Goal: Task Accomplishment & Management: Use online tool/utility

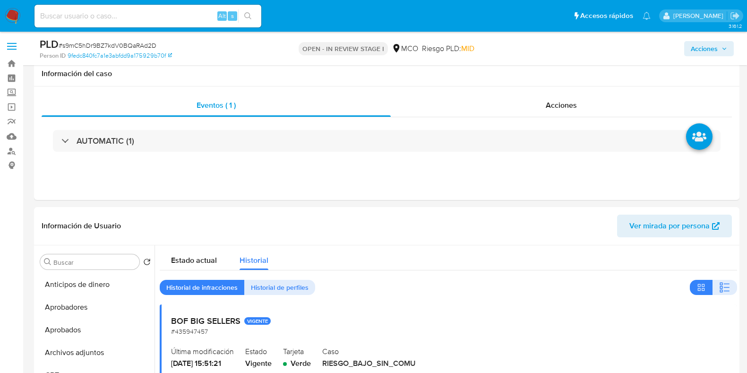
select select "10"
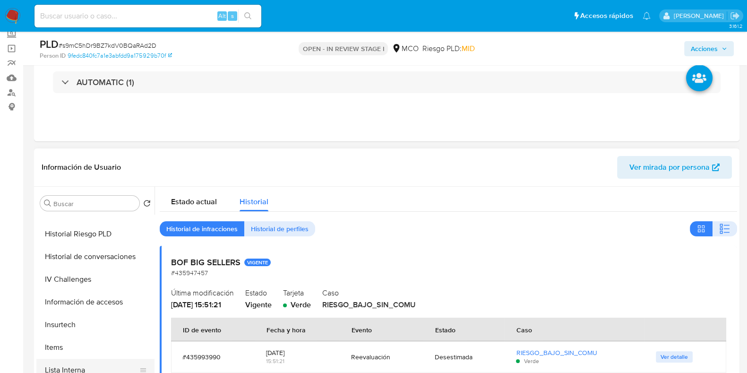
scroll to position [326, 0]
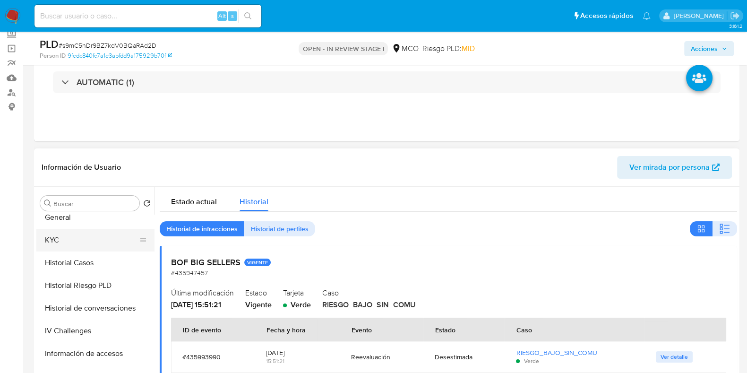
click at [60, 242] on button "KYC" at bounding box center [91, 240] width 111 height 23
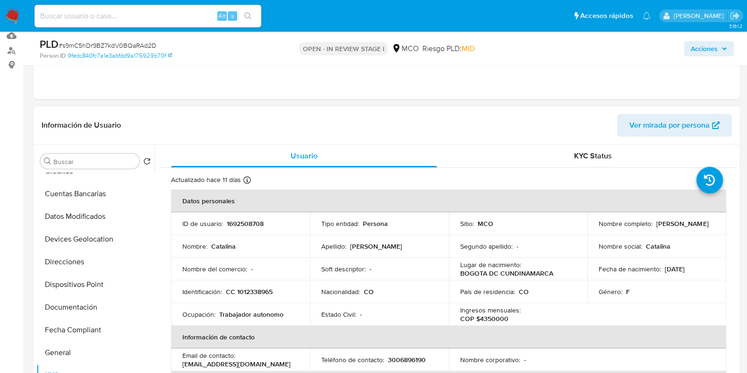
scroll to position [0, 0]
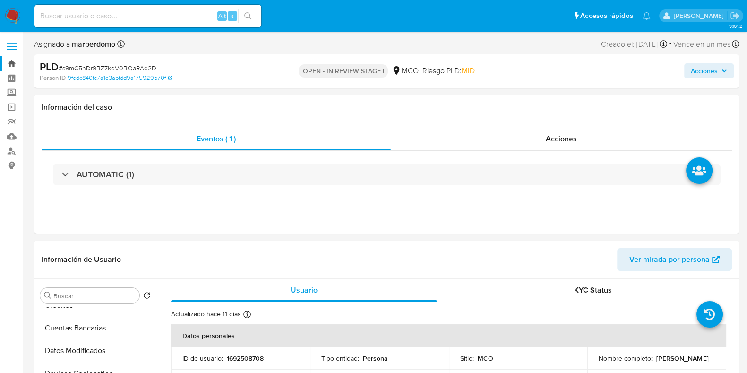
click at [11, 67] on link "Bandeja" at bounding box center [56, 63] width 112 height 15
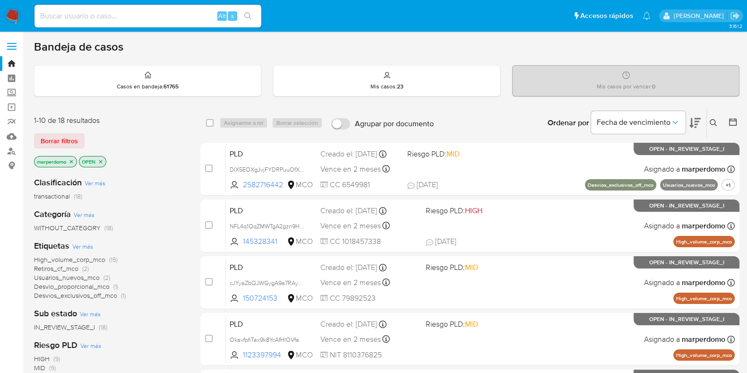
click at [714, 123] on icon at bounding box center [714, 123] width 8 height 8
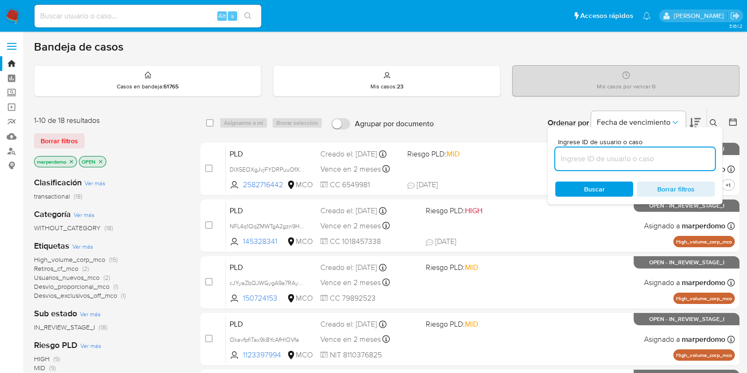
click at [638, 161] on input at bounding box center [635, 159] width 160 height 12
paste input "coRReV0c01KwTWRq53yXeV10"
type input "coRReV0c01KwTWRq53yXeV10"
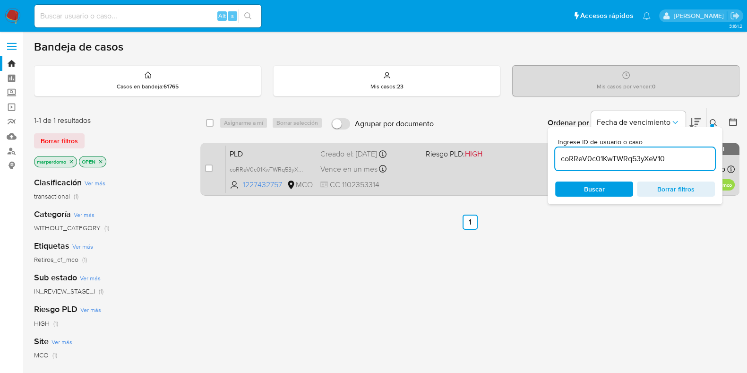
click at [319, 163] on div "PLD coRReV0c01KwTWRq53yXeV10 1227432757 MCO Riesgo PLD: HIGH Creado el: 12/08/2…" at bounding box center [480, 169] width 509 height 48
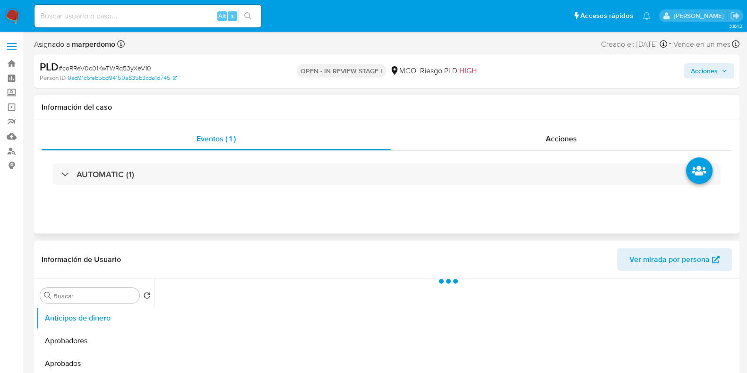
select select "10"
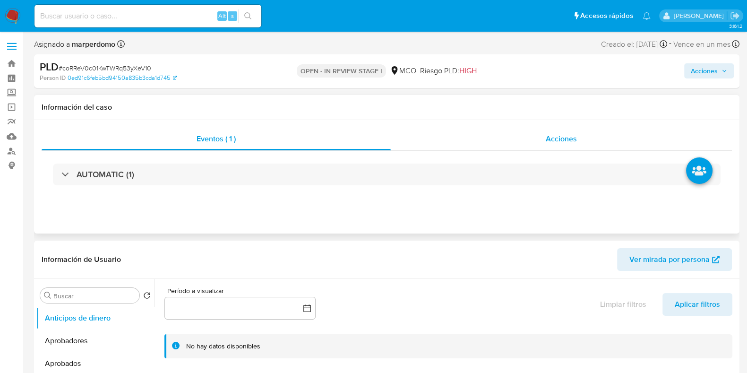
click at [578, 147] on div "Acciones" at bounding box center [561, 139] width 341 height 23
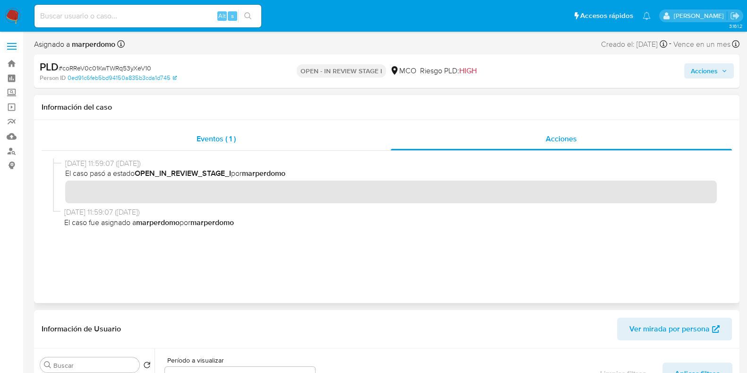
click at [226, 140] on span "Eventos ( 1 )" at bounding box center [216, 138] width 39 height 11
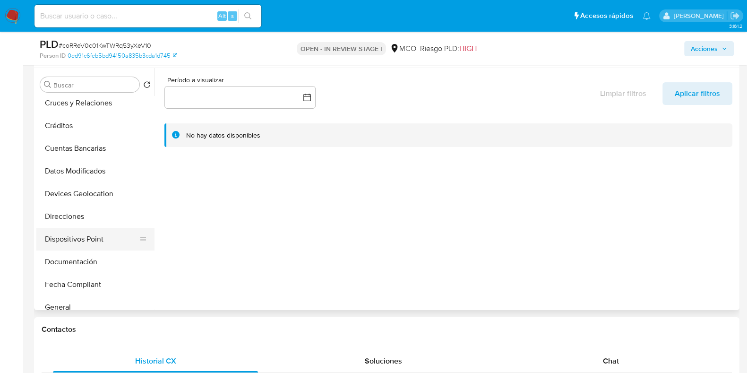
scroll to position [177, 0]
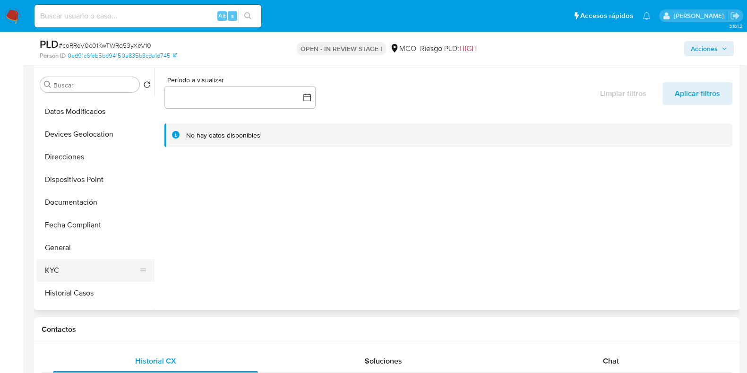
click at [72, 273] on button "KYC" at bounding box center [91, 270] width 111 height 23
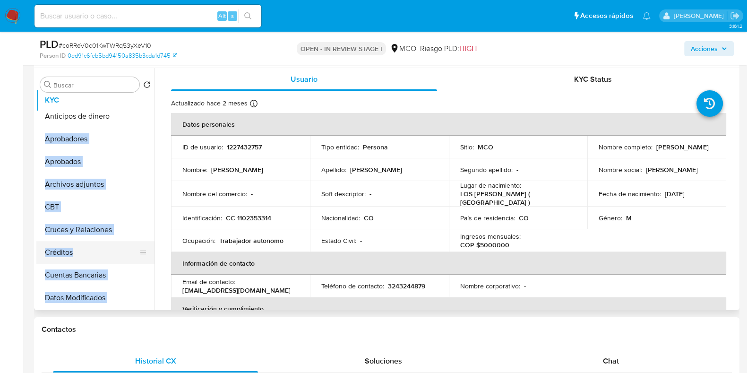
scroll to position [0, 0]
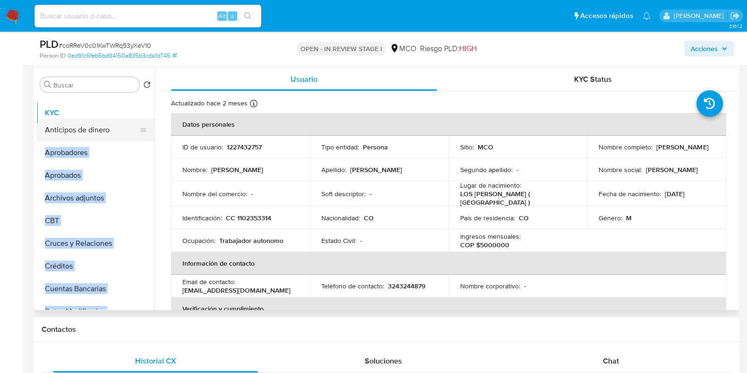
drag, startPoint x: 142, startPoint y: 270, endPoint x: 135, endPoint y: 113, distance: 157.1
click at [135, 113] on ul "Anticipos de dinero Aprobadores Aprobados Archivos adjuntos CBT Cruces y Relaci…" at bounding box center [95, 202] width 118 height 213
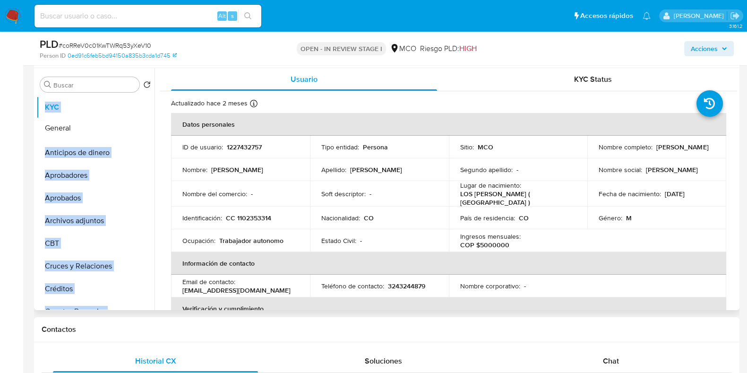
click at [121, 127] on ul "KYC Anticipos de dinero Aprobadores Aprobados Archivos adjuntos CBT Cruces y Re…" at bounding box center [95, 202] width 118 height 213
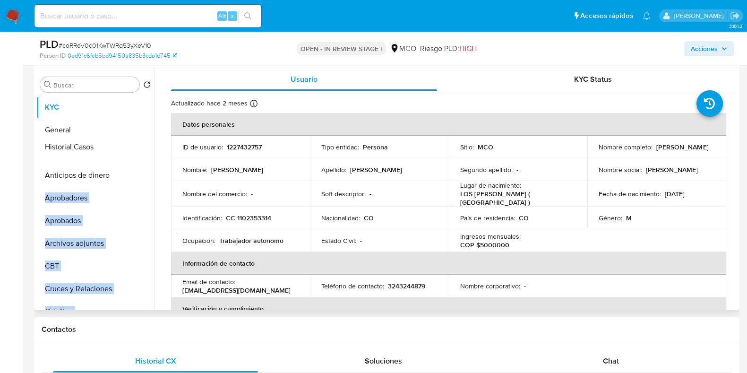
drag, startPoint x: 141, startPoint y: 176, endPoint x: 144, endPoint y: 148, distance: 28.0
click at [144, 148] on ul "KYC General Anticipos de dinero Aprobadores Aprobados Archivos adjuntos CBT Cru…" at bounding box center [95, 202] width 118 height 213
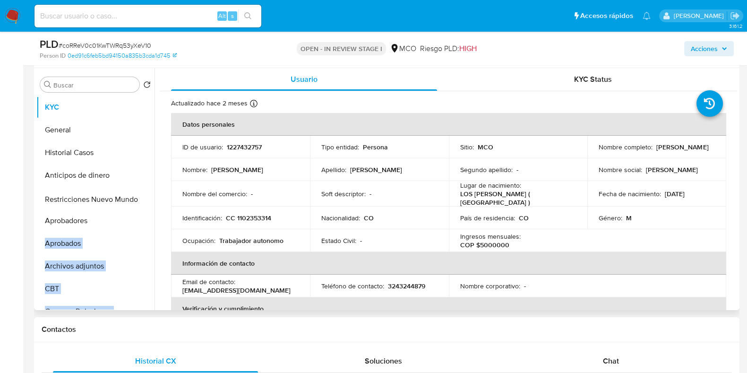
drag, startPoint x: 140, startPoint y: 275, endPoint x: 144, endPoint y: 199, distance: 75.7
click at [144, 199] on ul "KYC General Historial Casos Anticipos de dinero Aprobadores Aprobados Archivos …" at bounding box center [95, 202] width 118 height 213
click at [131, 194] on ul "KYC General Historial Casos Anticipos de dinero Restricciones Nuevo Mundo Aprob…" at bounding box center [95, 202] width 118 height 213
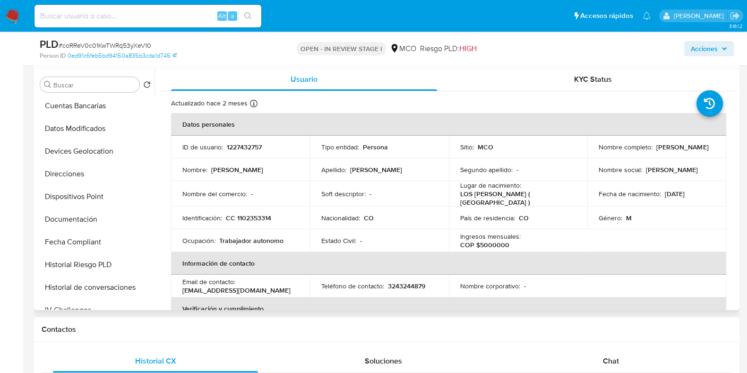
scroll to position [227, 0]
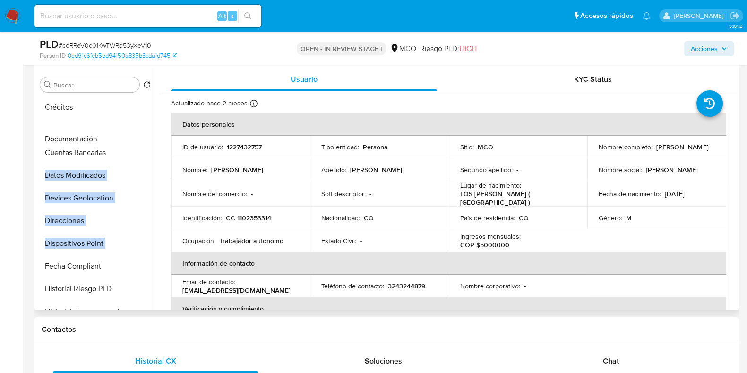
drag, startPoint x: 140, startPoint y: 242, endPoint x: 142, endPoint y: 138, distance: 104.0
click at [142, 138] on ul "KYC General Historial Casos Anticipos de dinero Archivos adjuntos Restricciones…" at bounding box center [95, 202] width 118 height 213
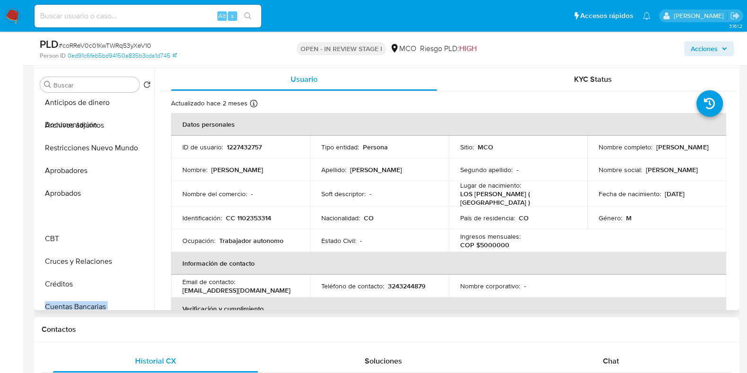
scroll to position [50, 0]
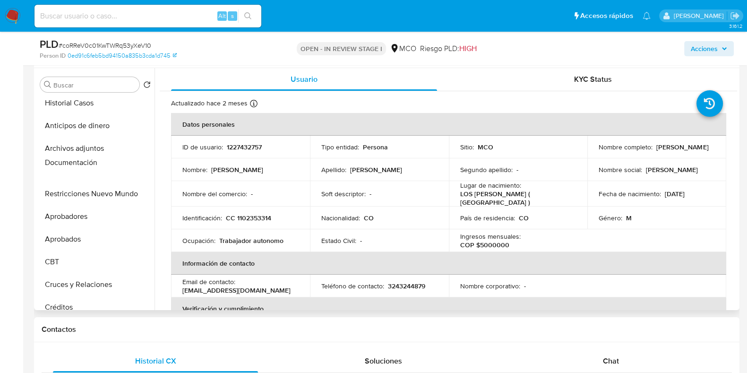
click at [118, 161] on ul "KYC General Historial Casos Anticipos de dinero Archivos adjuntos Restricciones…" at bounding box center [95, 202] width 118 height 213
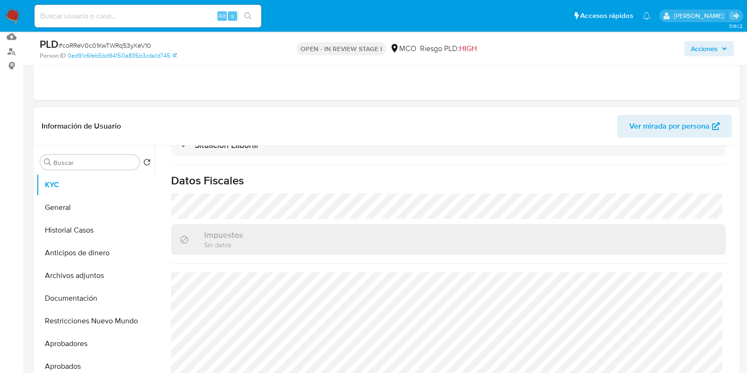
scroll to position [118, 0]
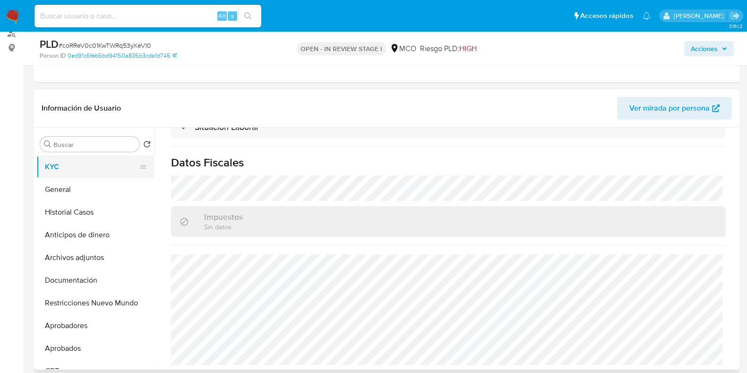
click at [71, 173] on button "KYC" at bounding box center [91, 167] width 111 height 23
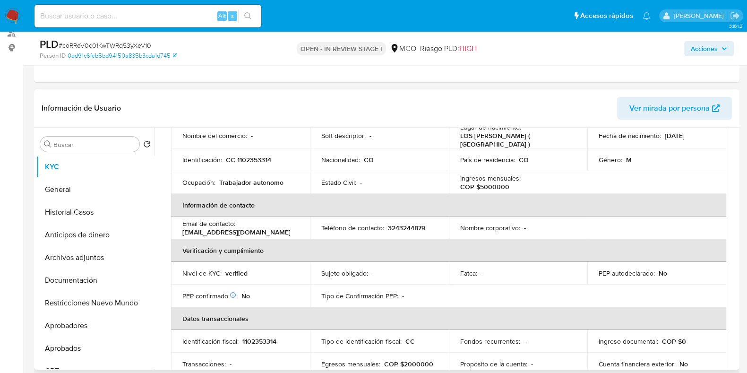
scroll to position [59, 0]
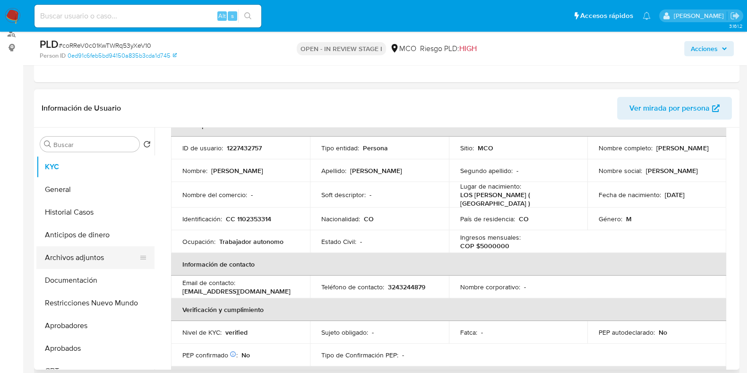
click at [142, 252] on div at bounding box center [143, 257] width 8 height 21
click at [105, 259] on button "Archivos adjuntos" at bounding box center [91, 257] width 111 height 23
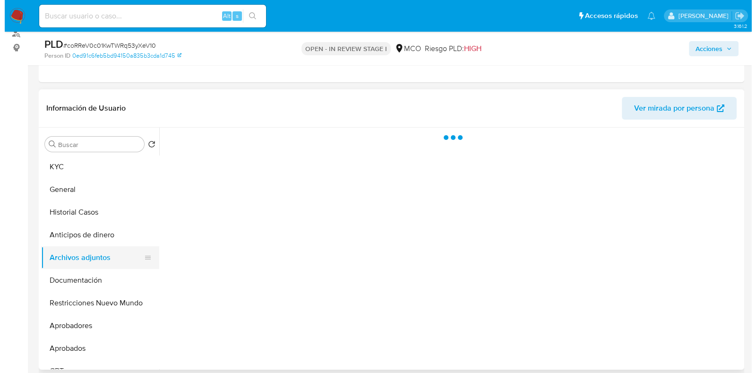
scroll to position [0, 0]
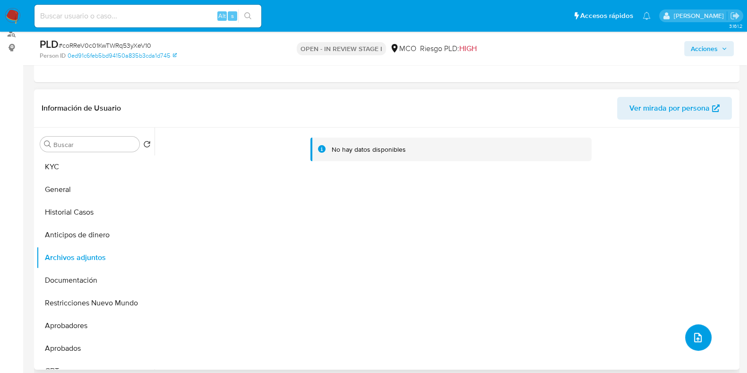
click at [707, 339] on button "upload-file" at bounding box center [698, 337] width 26 height 26
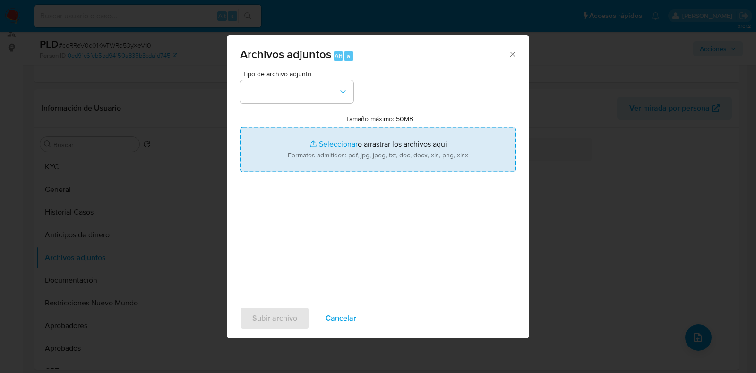
click at [423, 148] on input "Tamaño máximo: 50MB Seleccionar archivos" at bounding box center [378, 149] width 276 height 45
type input "C:\fakepath\1227432757 - 26_09_2025.pdf"
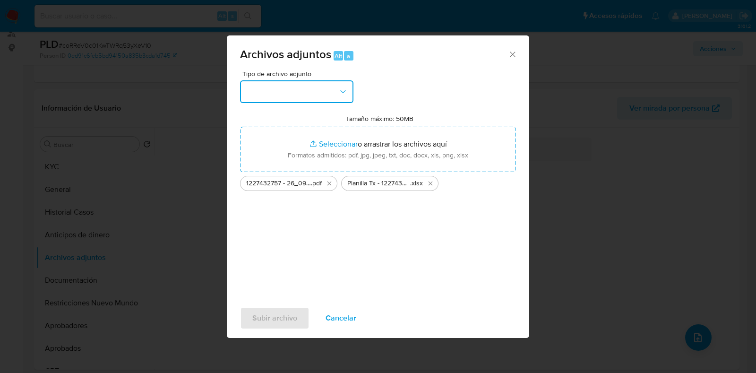
click at [312, 91] on button "button" at bounding box center [296, 91] width 113 height 23
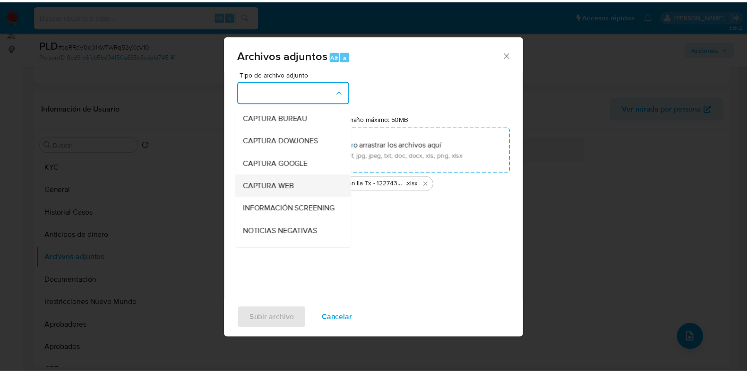
scroll to position [59, 0]
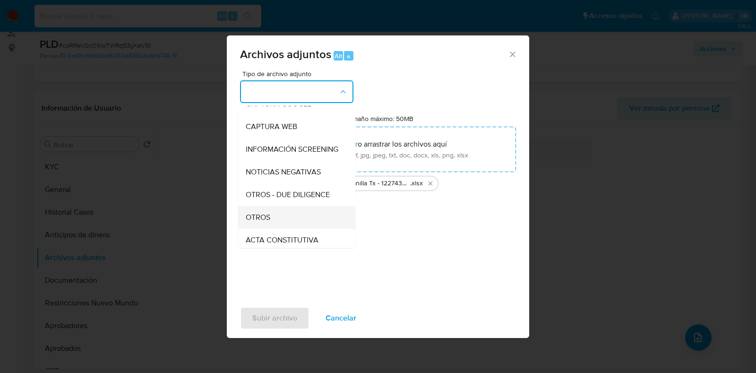
click at [260, 222] on span "OTROS" at bounding box center [258, 217] width 25 height 9
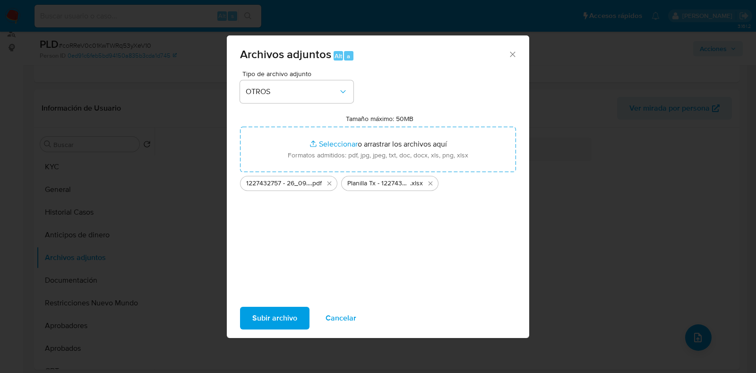
click at [275, 323] on span "Subir archivo" at bounding box center [274, 318] width 45 height 21
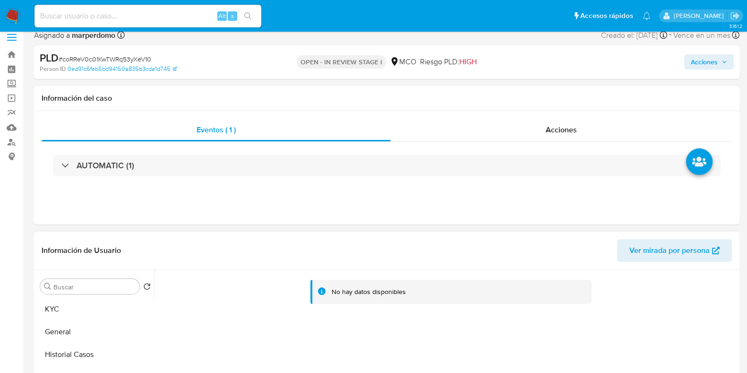
scroll to position [0, 0]
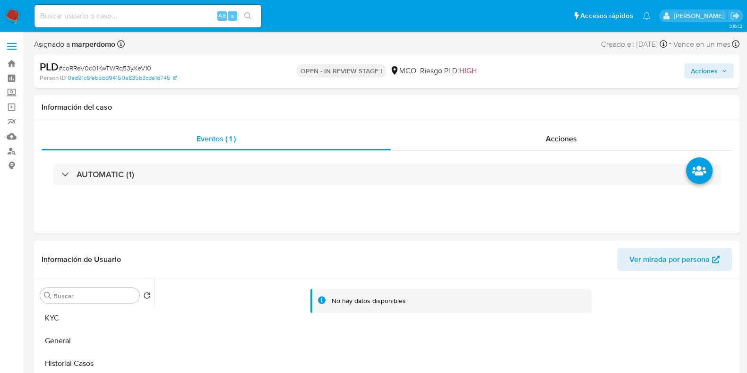
click at [730, 72] on button "Acciones" at bounding box center [709, 70] width 50 height 15
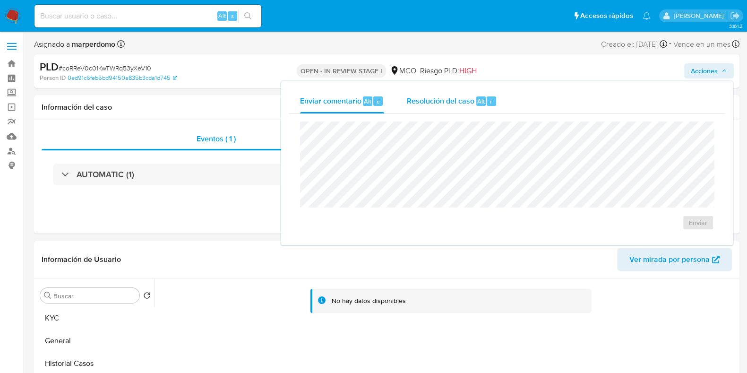
click at [444, 95] on span "Resolución del caso" at bounding box center [441, 100] width 68 height 11
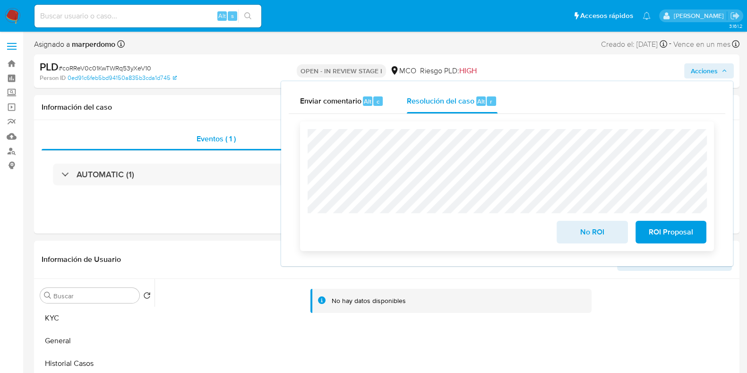
scroll to position [59, 0]
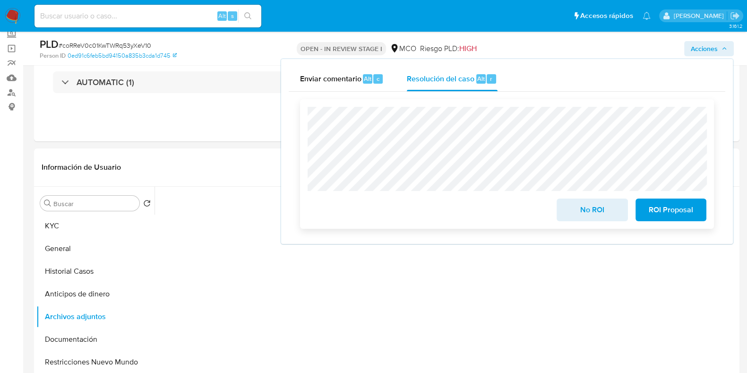
click at [592, 212] on span "No ROI" at bounding box center [592, 209] width 46 height 21
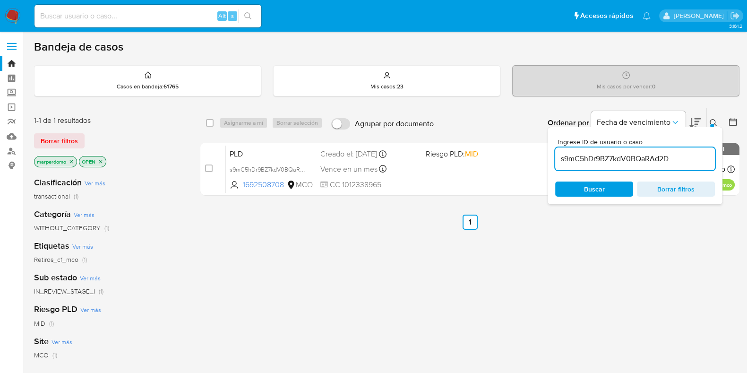
click at [620, 163] on input "s9mC5hDr9BZ7kdV0BQaRAd2D" at bounding box center [635, 159] width 160 height 12
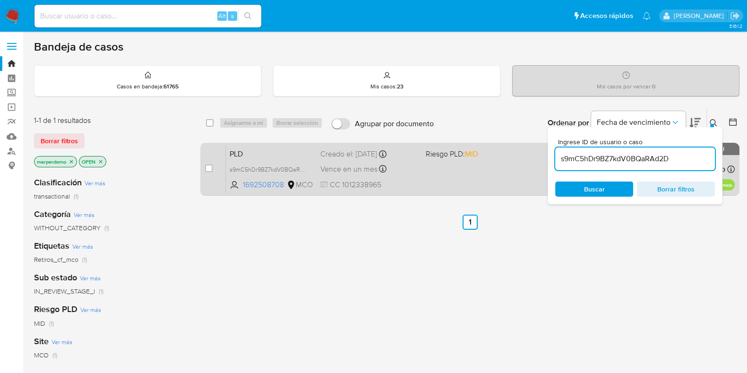
click at [261, 157] on span "PLD" at bounding box center [271, 153] width 83 height 12
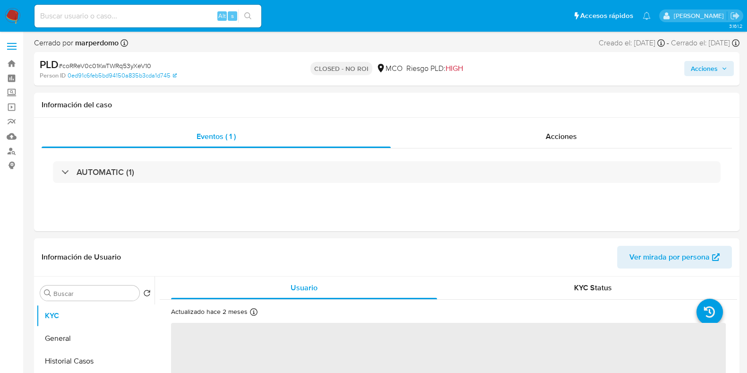
select select "10"
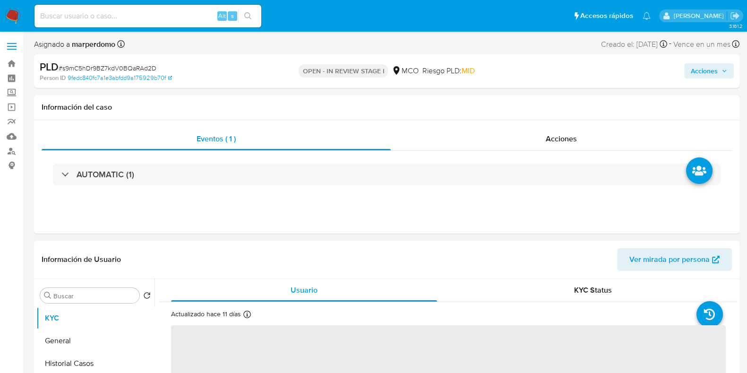
select select "10"
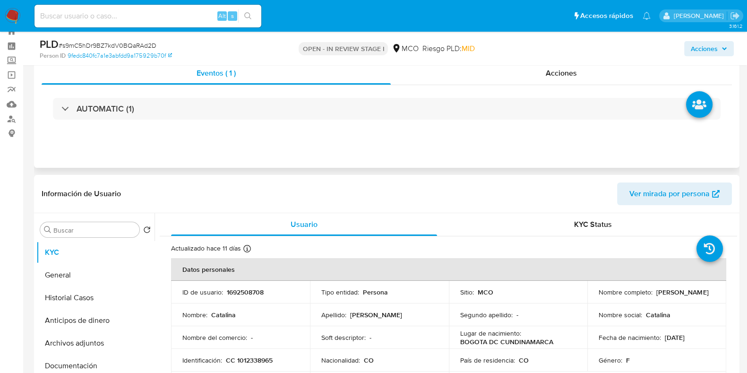
scroll to position [59, 0]
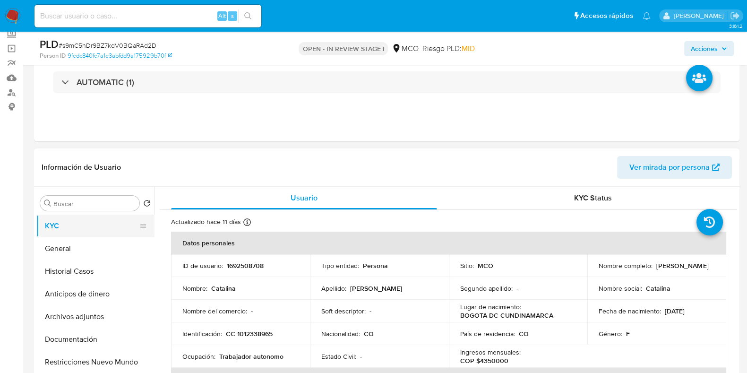
click at [62, 228] on button "KYC" at bounding box center [91, 226] width 111 height 23
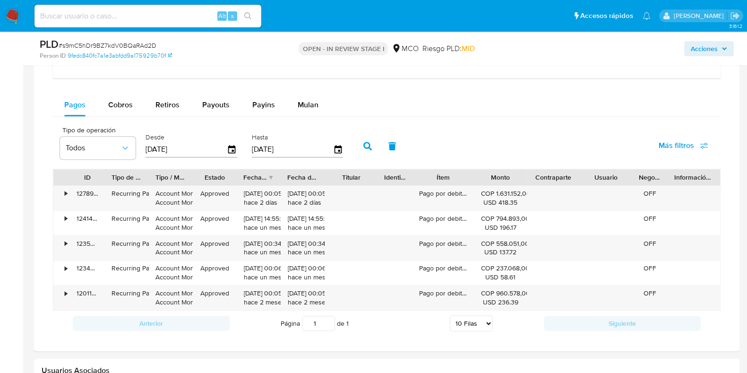
scroll to position [768, 0]
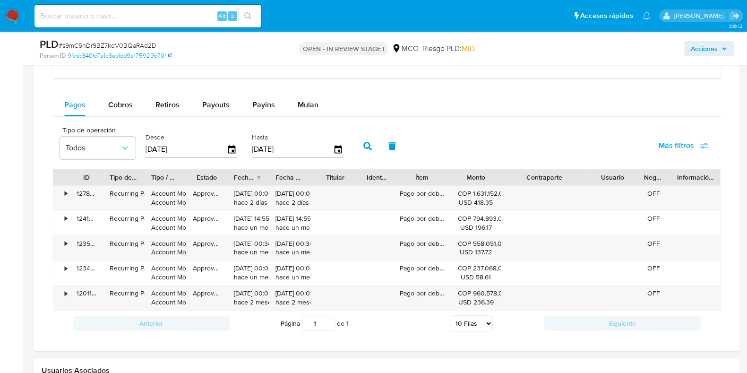
drag, startPoint x: 579, startPoint y: 176, endPoint x: 613, endPoint y: 183, distance: 34.7
click at [613, 183] on div "ID Tipo de operación Tipo / Método Estado Fecha de creación Fecha de aprobación…" at bounding box center [386, 177] width 667 height 16
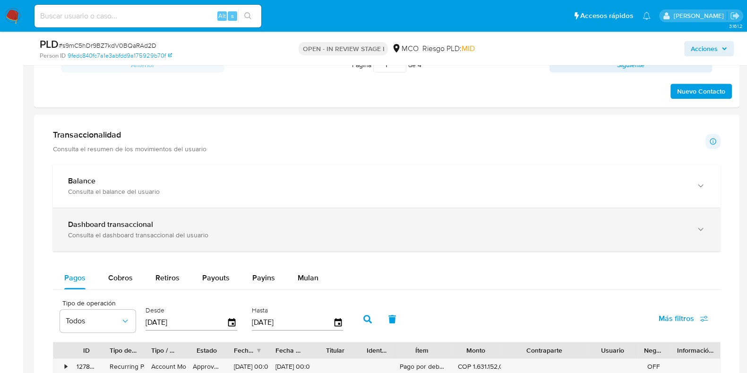
scroll to position [591, 0]
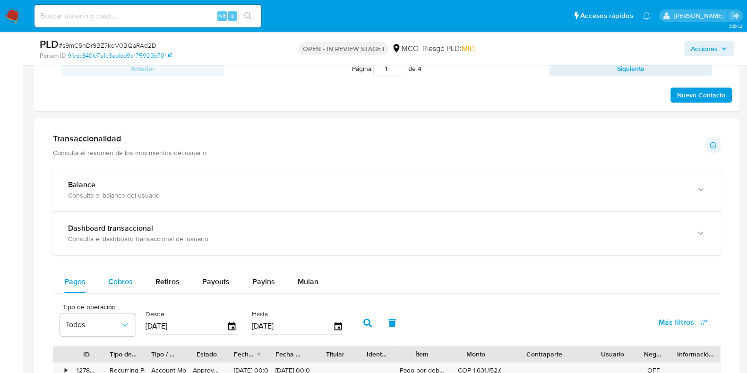
click at [123, 281] on span "Cobros" at bounding box center [120, 281] width 25 height 11
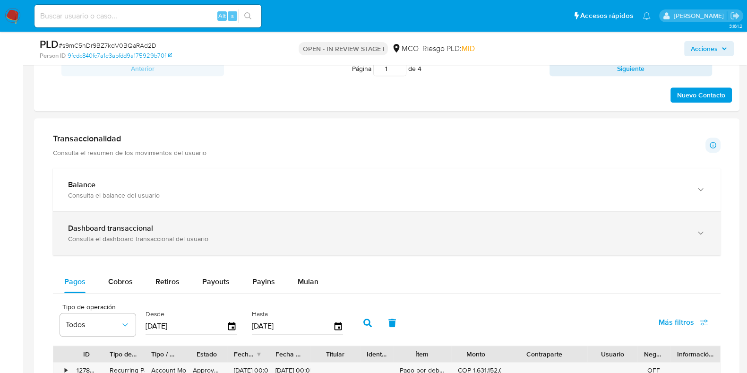
select select "10"
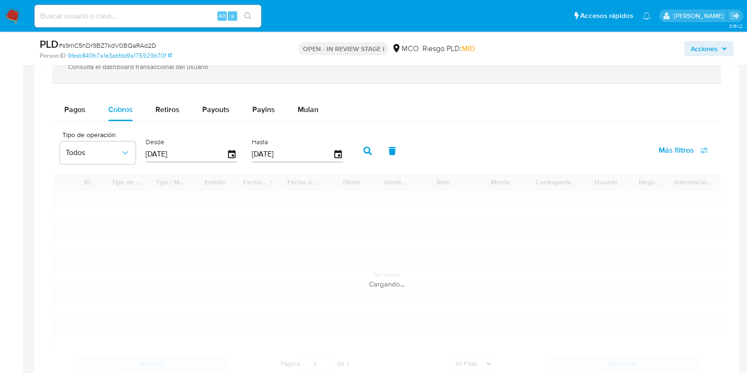
scroll to position [768, 0]
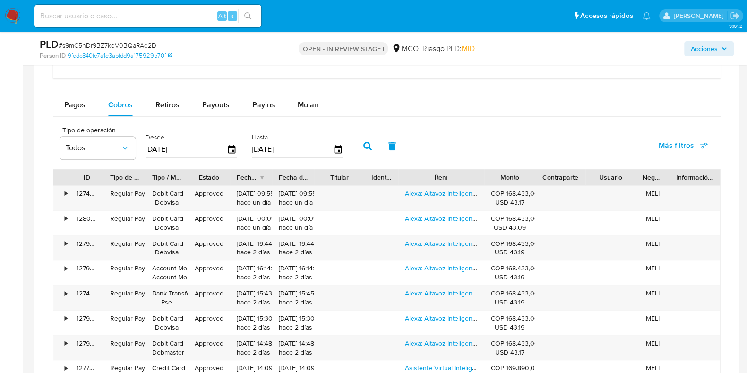
drag, startPoint x: 469, startPoint y: 177, endPoint x: 494, endPoint y: 181, distance: 24.9
click at [494, 181] on div "ID Tipo de operación Tipo / Método Estado Fecha de creación Fecha de aprobación…" at bounding box center [386, 177] width 667 height 16
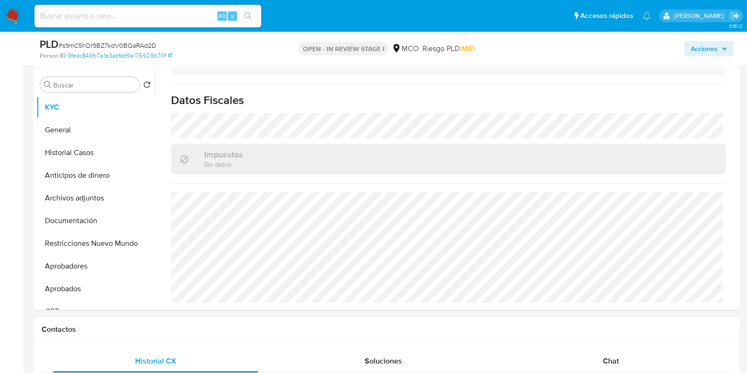
scroll to position [329, 0]
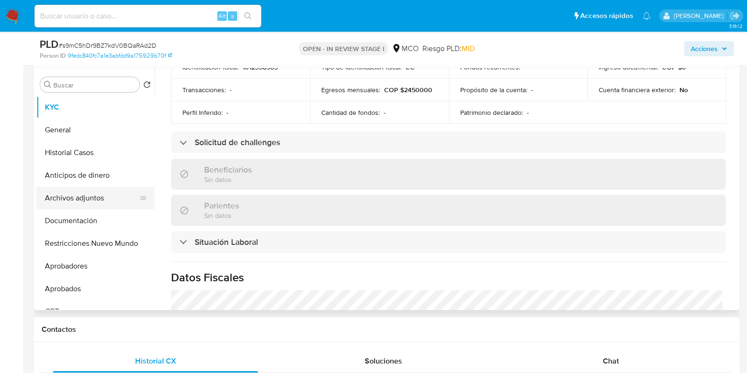
click at [77, 197] on button "Archivos adjuntos" at bounding box center [91, 198] width 111 height 23
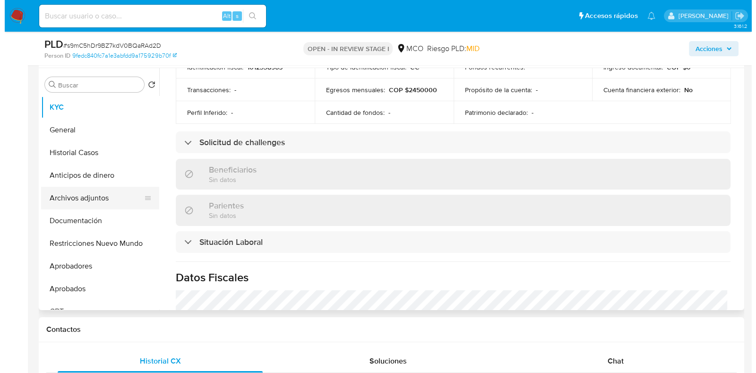
scroll to position [0, 0]
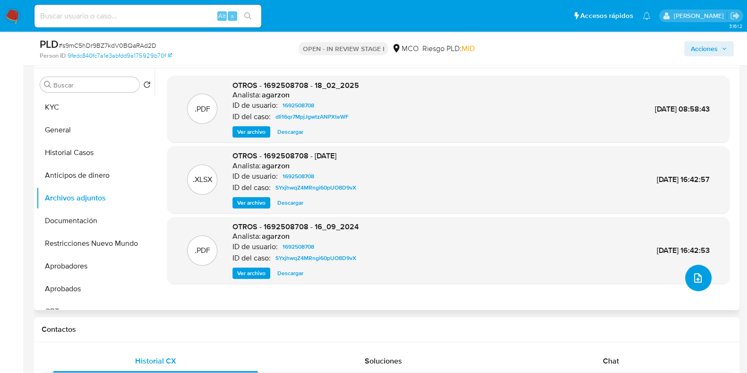
click at [699, 273] on icon "upload-file" at bounding box center [697, 277] width 11 height 11
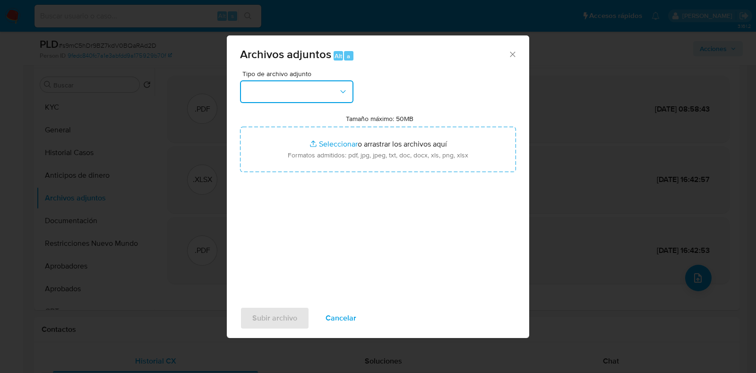
click at [319, 89] on button "button" at bounding box center [296, 91] width 113 height 23
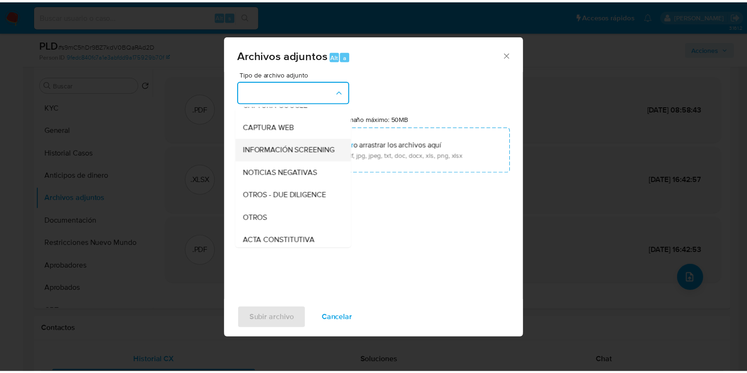
scroll to position [177, 0]
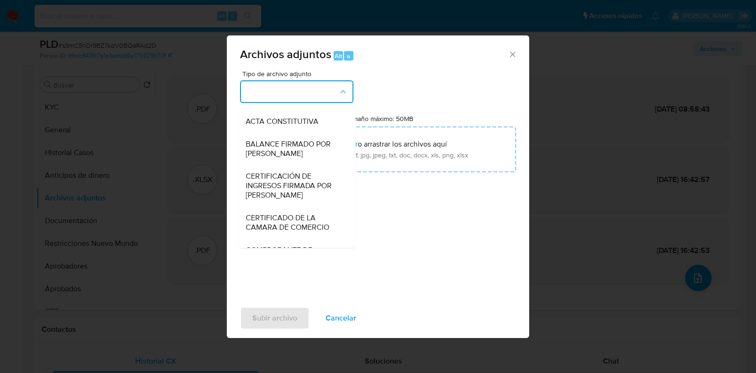
click at [270, 105] on div "CAPTURA BUREAU CAPTURA [PERSON_NAME] CAPTURA GOOGLE CAPTURA WEB INFORMACIÓN SCR…" at bounding box center [296, 175] width 117 height 145
click at [269, 104] on span "OTROS" at bounding box center [258, 98] width 25 height 9
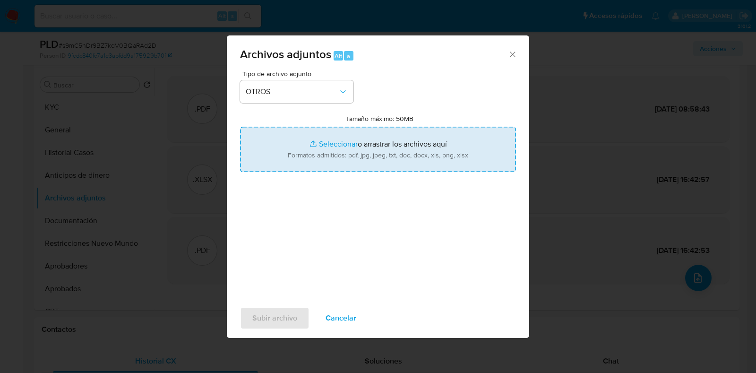
click at [363, 144] on input "Tamaño máximo: 50MB Seleccionar archivos" at bounding box center [378, 149] width 276 height 45
type input "C:\fakepath\1692508708 - 26_09_2025.docx.pdf"
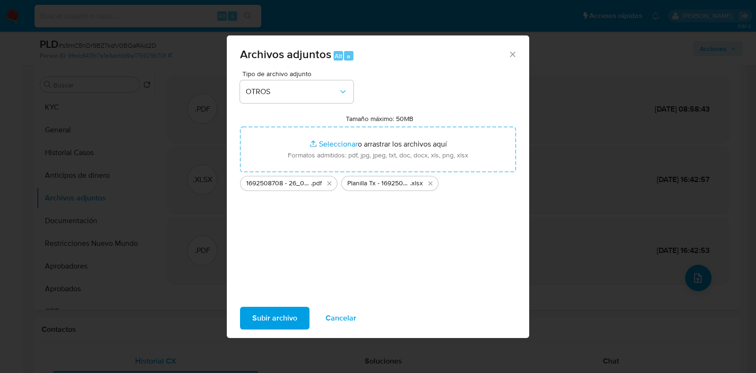
click at [277, 316] on span "Subir archivo" at bounding box center [274, 318] width 45 height 21
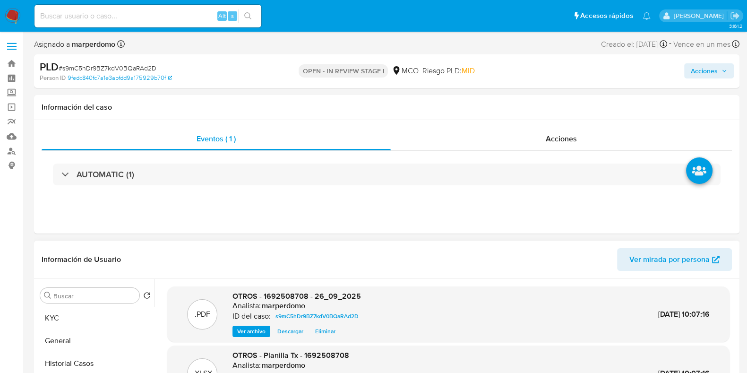
scroll to position [0, 0]
click at [693, 68] on span "Acciones" at bounding box center [704, 70] width 27 height 15
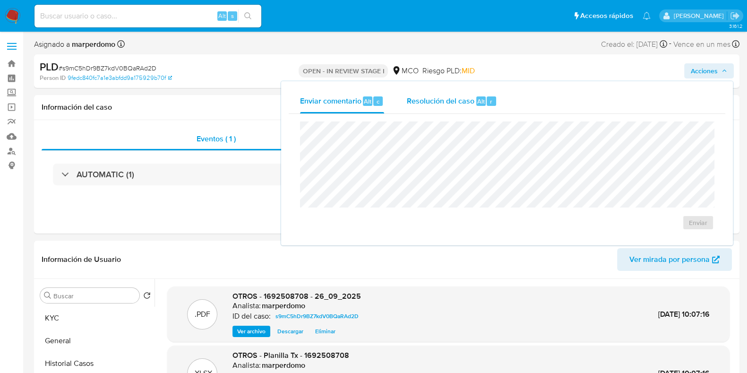
click at [446, 103] on span "Resolución del caso" at bounding box center [441, 100] width 68 height 11
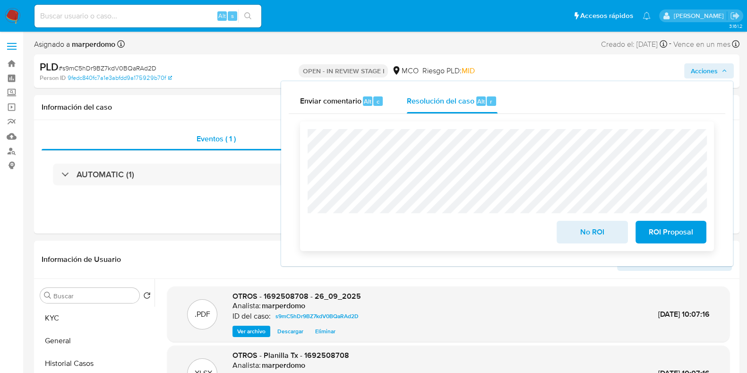
click at [585, 236] on span "No ROI" at bounding box center [592, 232] width 46 height 21
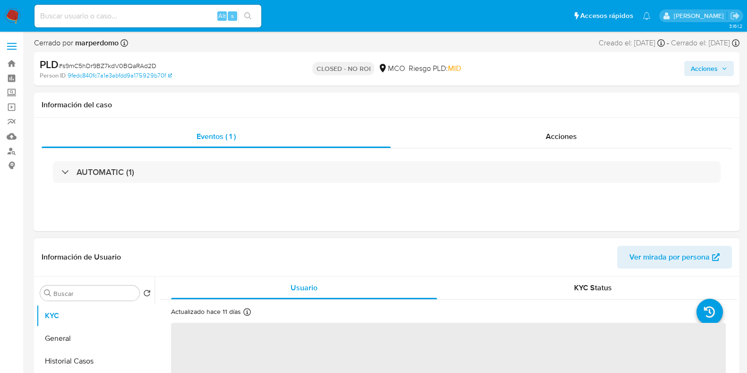
select select "10"
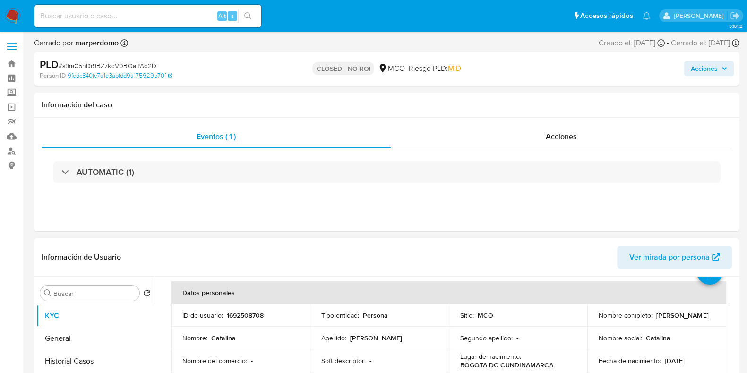
scroll to position [59, 0]
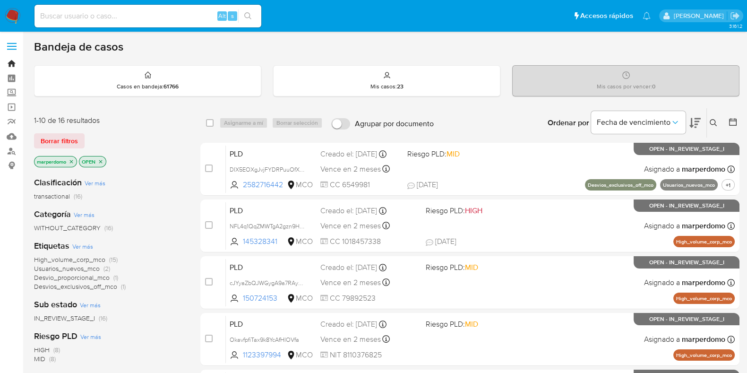
click at [17, 66] on link "Bandeja" at bounding box center [56, 63] width 112 height 15
click at [13, 138] on link "Mulan" at bounding box center [56, 136] width 112 height 15
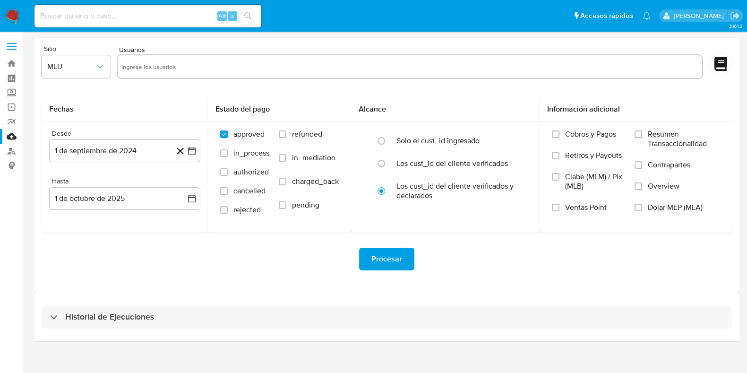
click at [168, 61] on input "text" at bounding box center [410, 66] width 578 height 15
paste input "455349062"
type input "455349062"
click at [95, 67] on icon "button" at bounding box center [99, 66] width 9 height 9
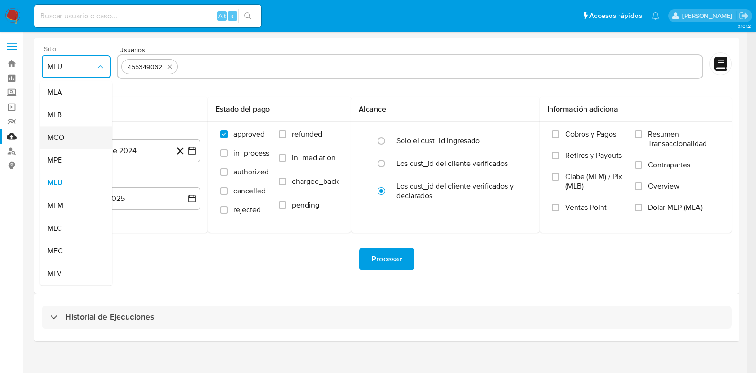
click at [53, 142] on span "MCO" at bounding box center [55, 137] width 17 height 9
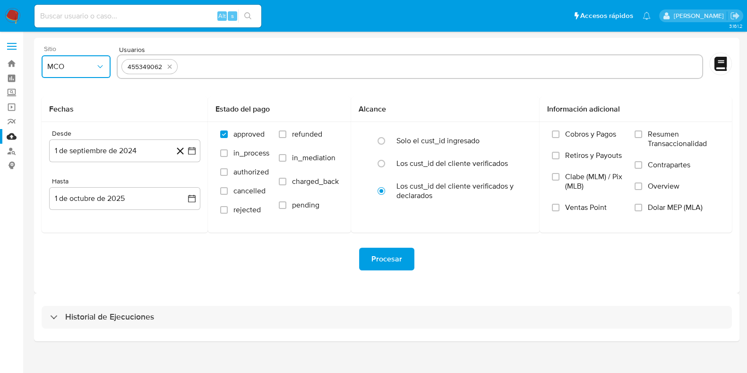
click at [223, 68] on input "text" at bounding box center [440, 66] width 518 height 15
paste input "86533388"
type input "86533388"
click at [294, 69] on input "86533388" at bounding box center [440, 66] width 518 height 15
click at [342, 66] on input "text" at bounding box center [468, 66] width 462 height 15
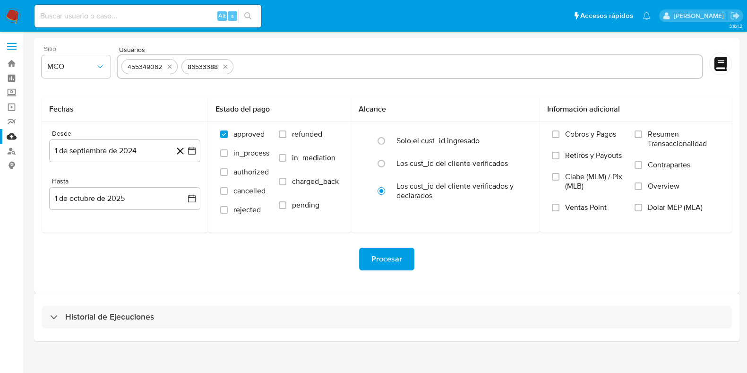
paste input "1866452860"
type input "1866452860"
paste input "93980710"
type input "93980710"
paste input "263335107"
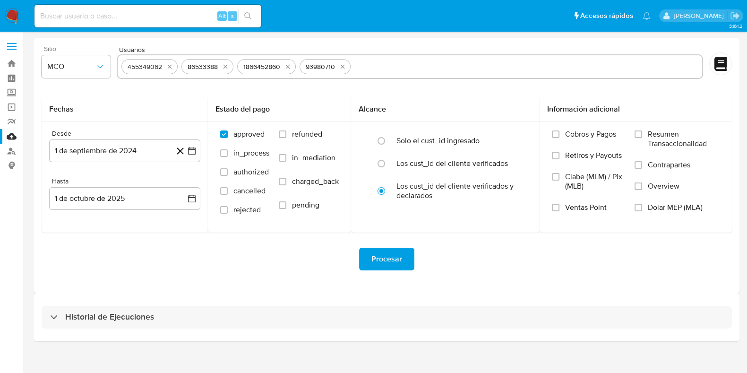
type input "263335107"
click at [289, 164] on label "in_mediation" at bounding box center [309, 165] width 60 height 24
click at [286, 162] on input "in_mediation" at bounding box center [283, 158] width 8 height 8
click at [289, 164] on label "in_mediation" at bounding box center [309, 165] width 60 height 24
click at [286, 162] on input "in_mediation" at bounding box center [283, 158] width 8 height 8
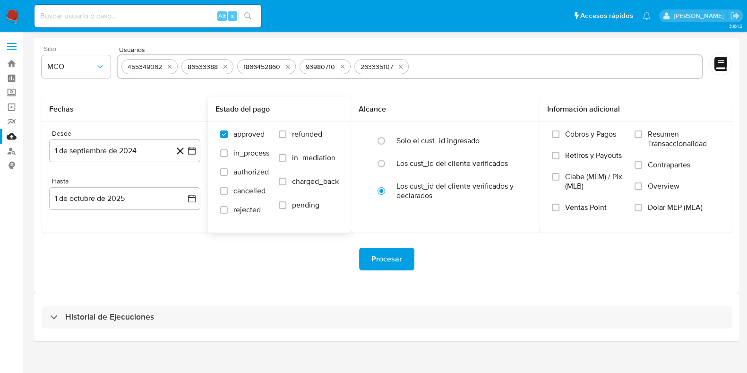
checkbox input "false"
click at [286, 137] on input "refunded" at bounding box center [283, 134] width 8 height 8
checkbox input "true"
click at [285, 181] on input "charged_back" at bounding box center [283, 182] width 8 height 8
checkbox input "true"
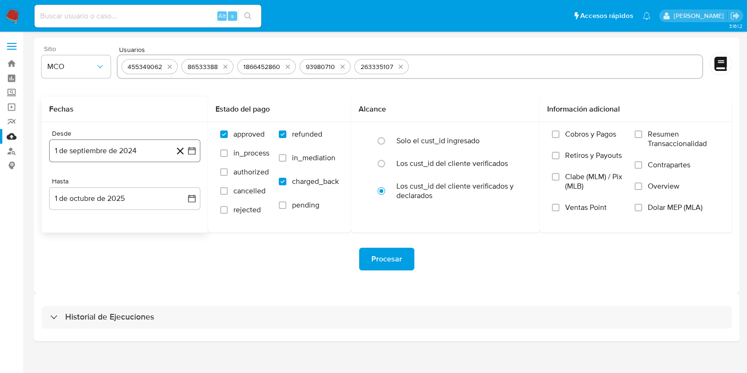
click at [149, 150] on button "1 de septiembre de 2024" at bounding box center [124, 150] width 151 height 23
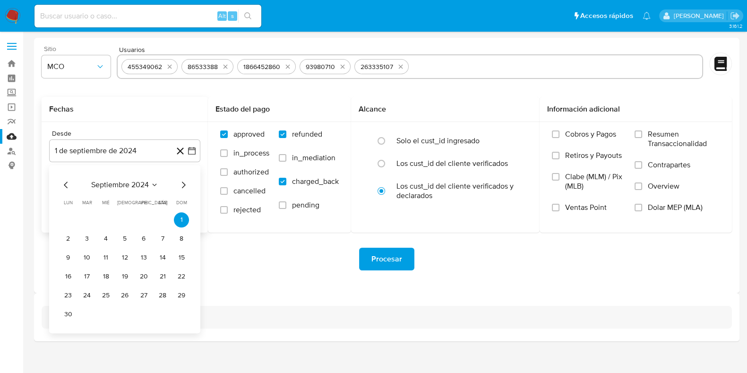
click at [184, 187] on icon "Mes siguiente" at bounding box center [183, 184] width 11 height 11
click at [90, 221] on button "1" at bounding box center [86, 219] width 15 height 15
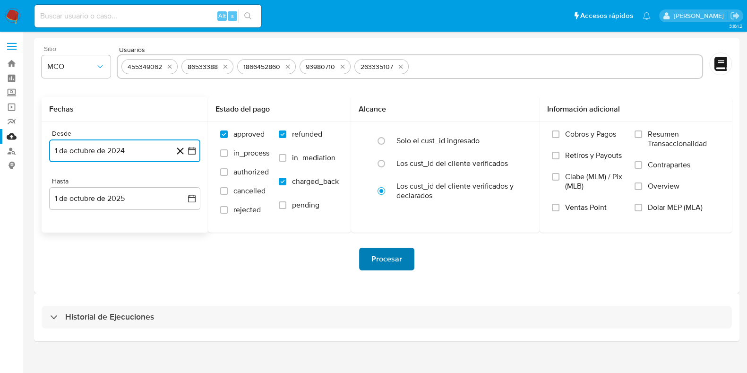
click at [380, 256] on span "Procesar" at bounding box center [387, 259] width 31 height 21
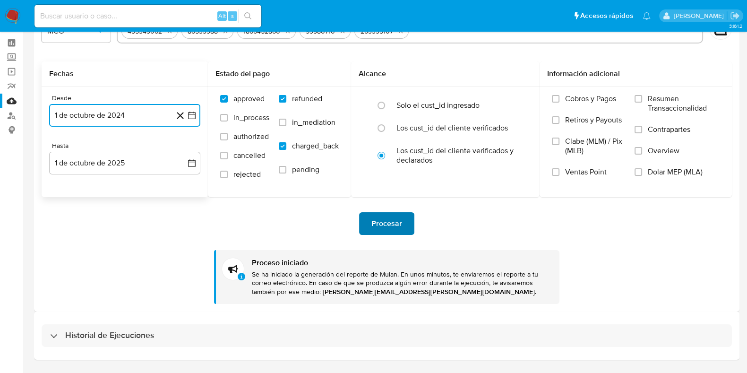
scroll to position [62, 0]
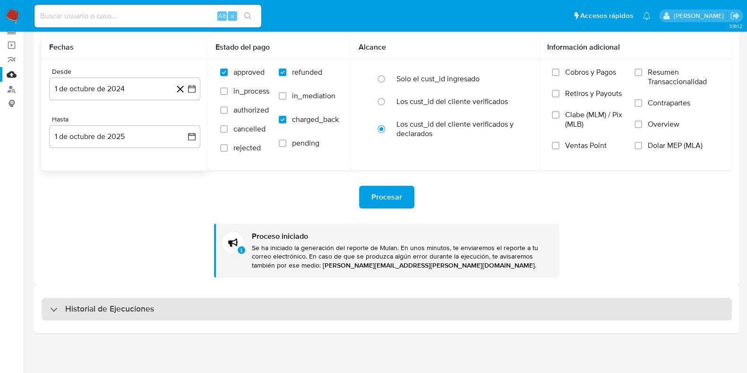
click at [87, 312] on h3 "Historial de Ejecuciones" at bounding box center [109, 308] width 89 height 11
select select "10"
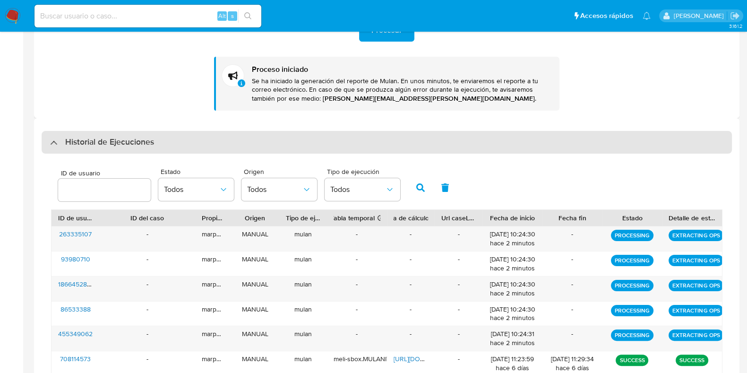
scroll to position [298, 0]
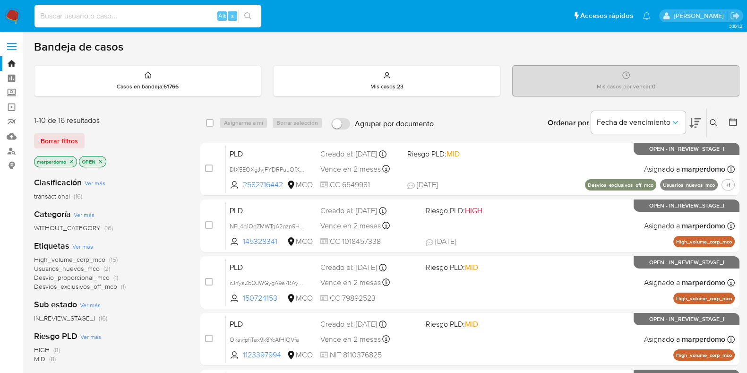
click at [155, 20] on input at bounding box center [148, 16] width 227 height 12
paste input "b0wjJf8bfQ4RbGPg6hhF817m"
type input "b0wjJf8bfQ4RbGPg6hhF817m"
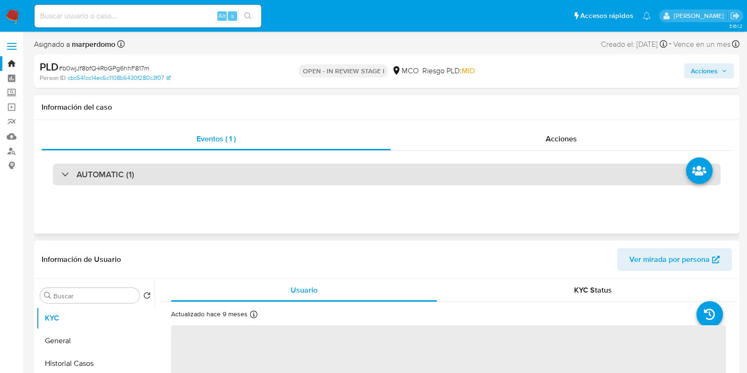
select select "10"
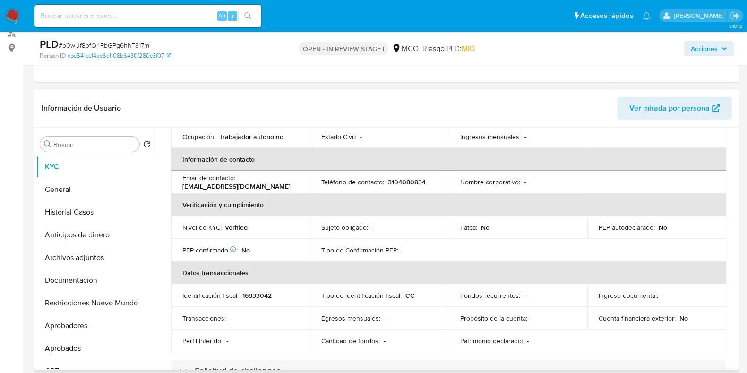
scroll to position [143, 0]
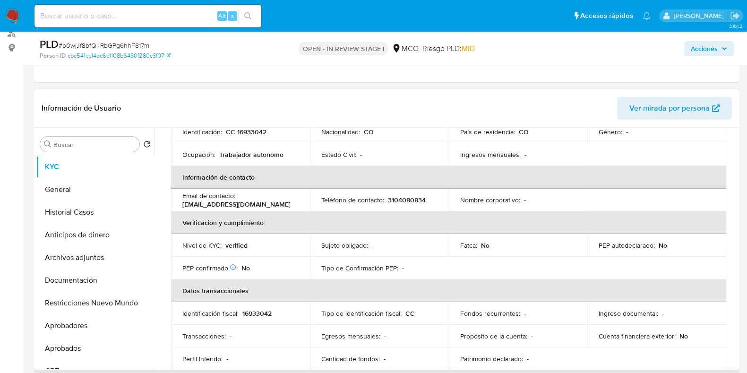
drag, startPoint x: 356, startPoint y: 279, endPoint x: 299, endPoint y: 112, distance: 176.2
click at [299, 112] on header "Información de Usuario Ver mirada por persona" at bounding box center [387, 108] width 691 height 23
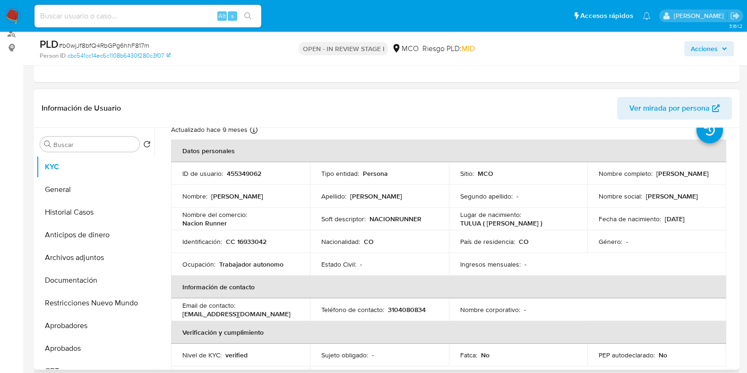
scroll to position [25, 0]
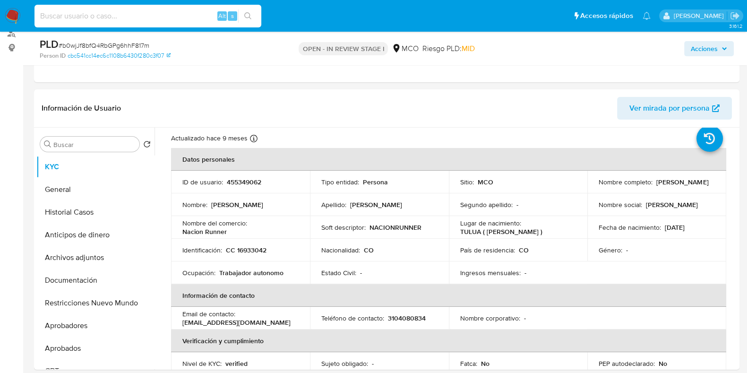
click at [157, 17] on input at bounding box center [148, 16] width 227 height 12
paste input "3DSJNwmRlWinj6lDbeQ8AuUh"
type input "3DSJNwmRlWinj6lDbeQ8AuUh"
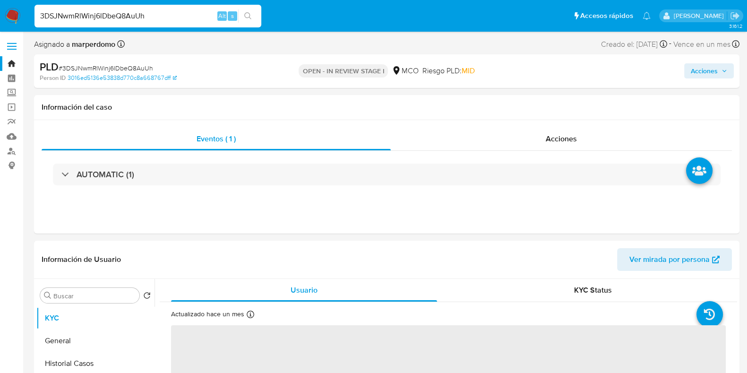
select select "10"
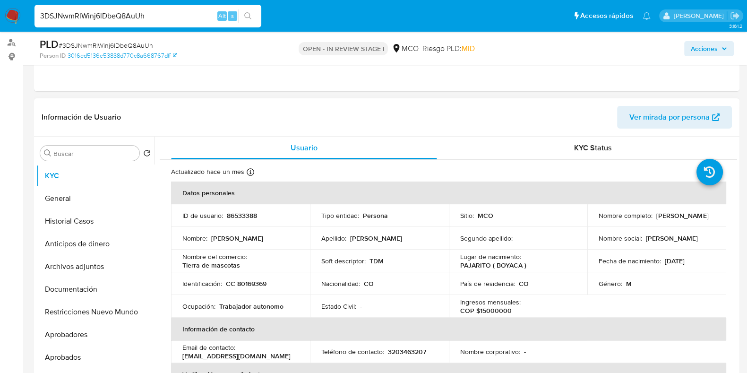
scroll to position [118, 0]
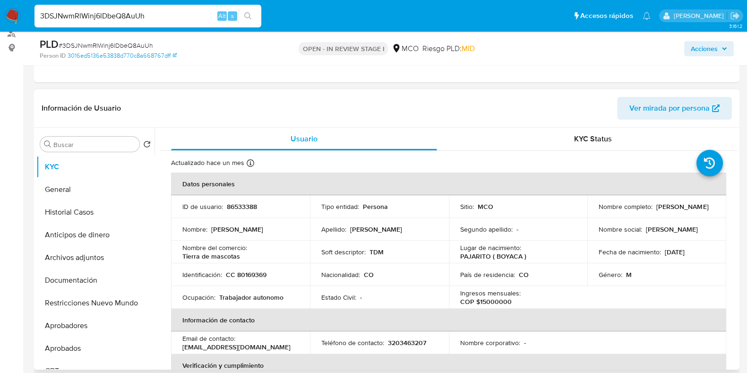
click at [247, 204] on p "86533388" at bounding box center [242, 206] width 30 height 9
copy p "86533388"
click at [179, 14] on input "3DSJNwmRlWinj6lDbeQ8AuUh" at bounding box center [148, 16] width 227 height 12
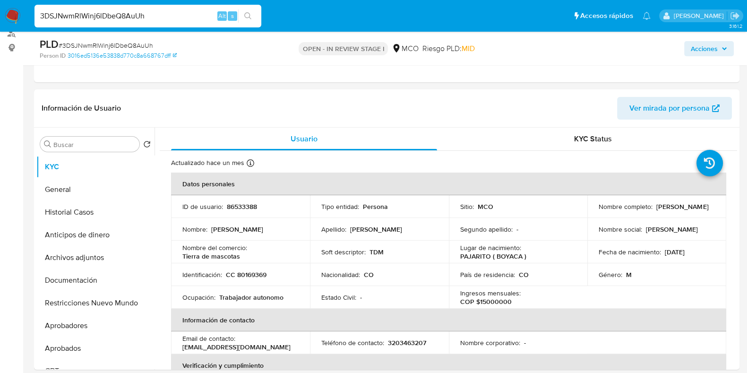
paste input "guf25tvhKojp2FPzMu8O6WCf"
type input "guf25tvhKojp2FPzMu8O6WCf"
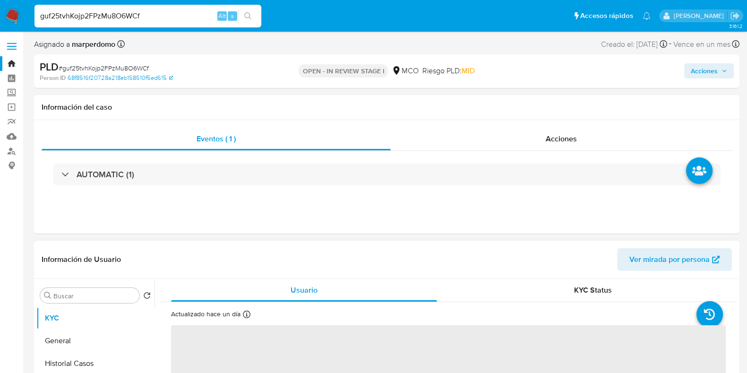
select select "10"
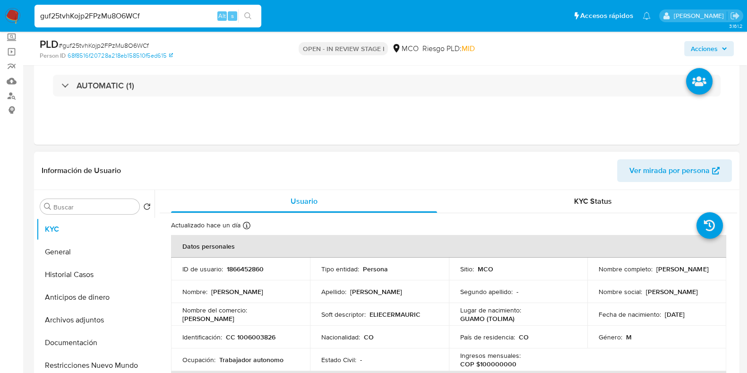
scroll to position [59, 0]
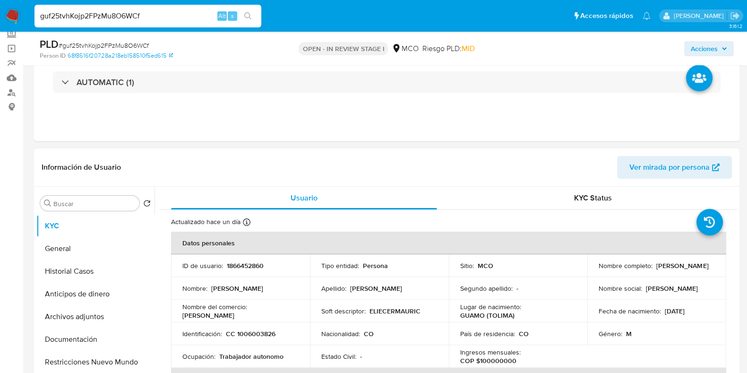
click at [243, 264] on p "1866452860" at bounding box center [245, 265] width 37 height 9
copy p "1866452860"
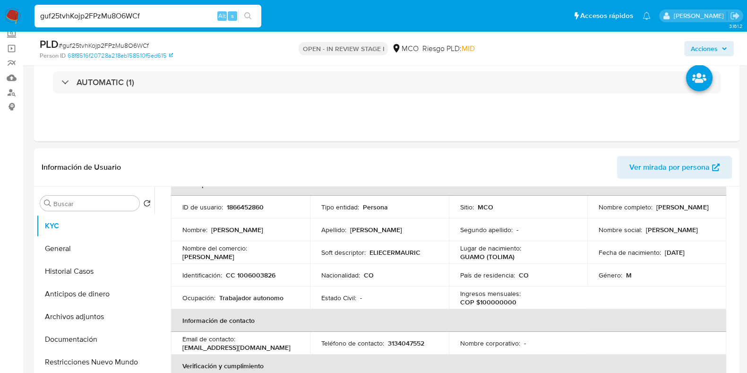
click at [127, 11] on input "guf25tvhKojp2FPzMu8O6WCf" at bounding box center [148, 16] width 227 height 12
paste input "iogILgMHPiRKl1BSul9v1BOi"
type input "iogILgMHPiRKl1BSul9v1BOi"
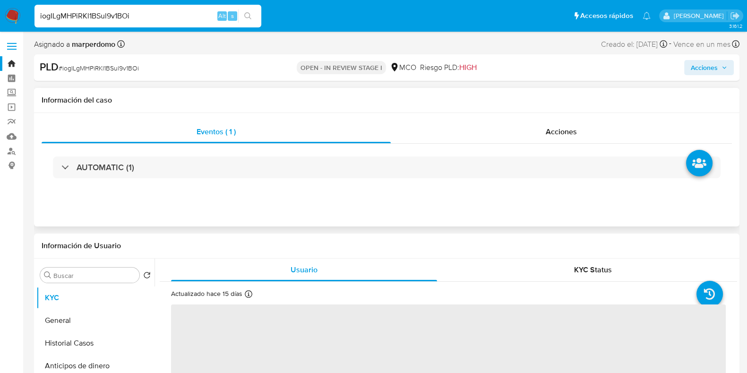
select select "10"
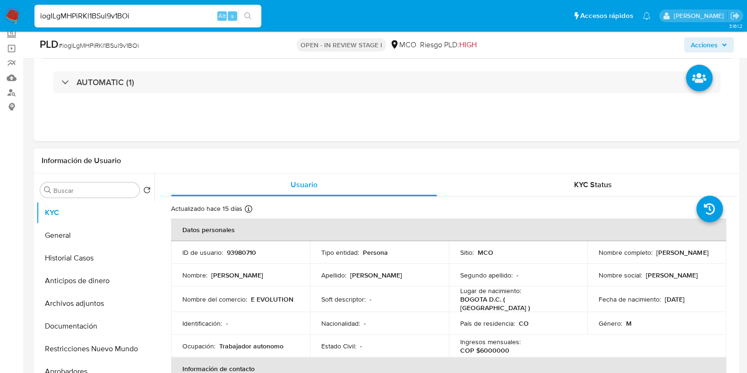
click at [239, 251] on p "93980710" at bounding box center [241, 252] width 29 height 9
copy p "93980710"
click at [146, 23] on div "iogILgMHPiRKl1BSul9v1BOi Alt s" at bounding box center [148, 16] width 227 height 23
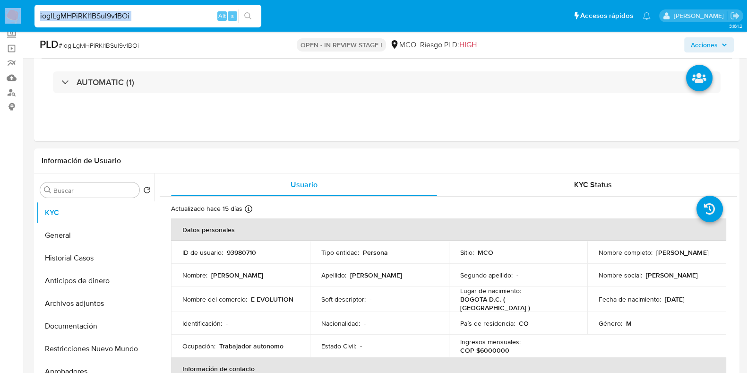
click at [145, 18] on input "iogILgMHPiRKl1BSul9v1BOi" at bounding box center [148, 16] width 227 height 12
paste input "bmnqmKfsjZF2iWDjdSZkwxwI"
type input "bmnqmKfsjZF2iWDjdSZkwxwI"
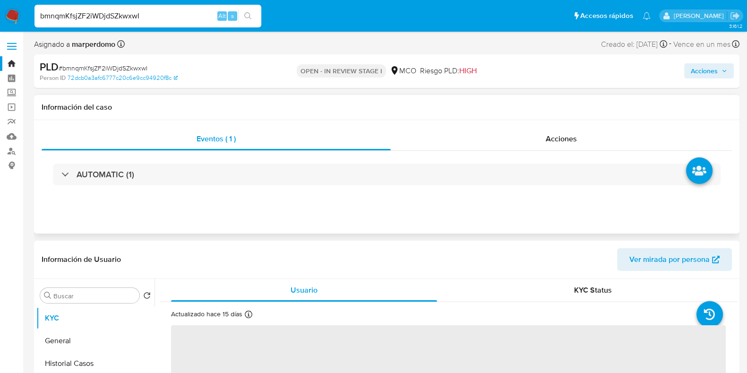
select select "10"
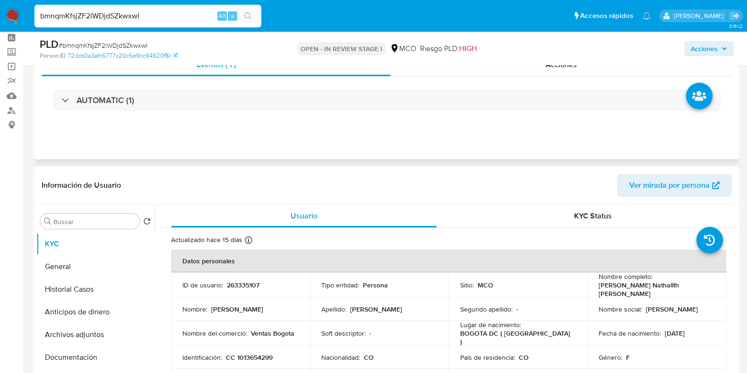
scroll to position [59, 0]
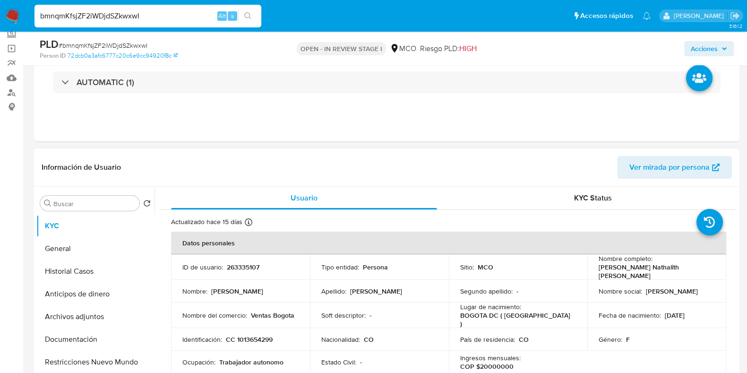
click at [247, 266] on p "263335107" at bounding box center [243, 267] width 33 height 9
copy p "263335107"
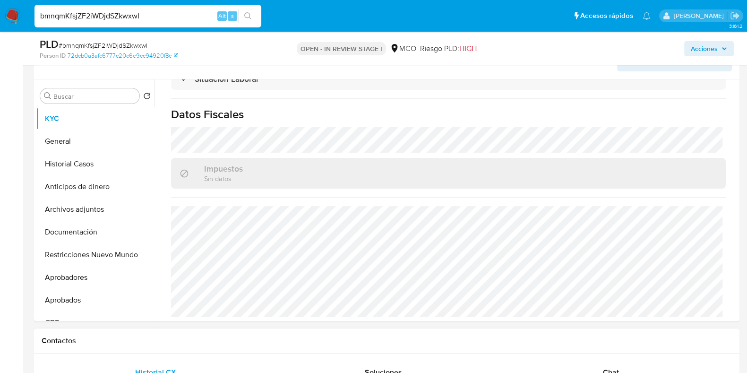
scroll to position [177, 0]
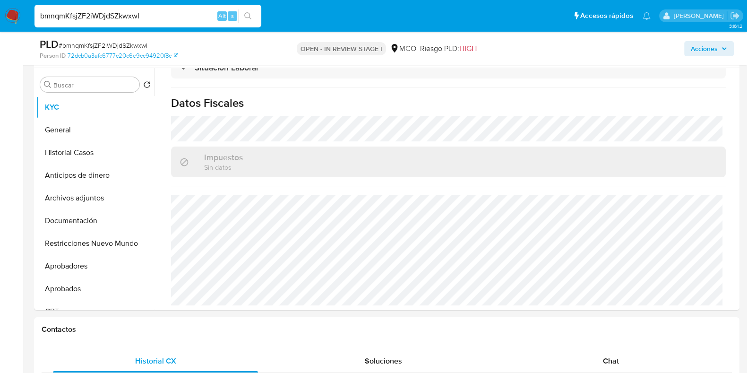
click at [150, 17] on input "bmnqmKfsjZF2iWDjdSZkwxwI" at bounding box center [148, 16] width 227 height 12
paste input "0wjJf8bfQ4RbGPg6hhF817m"
type input "b0wjJf8bfQ4RbGPg6hhF817m"
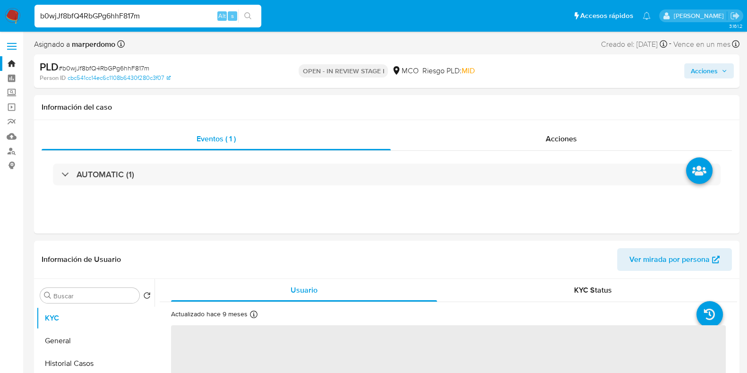
select select "10"
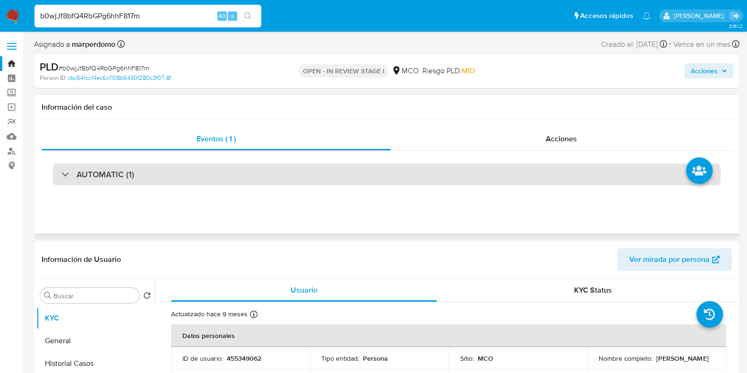
drag, startPoint x: 479, startPoint y: 164, endPoint x: 475, endPoint y: 170, distance: 7.5
click at [475, 170] on div "AUTOMATIC (1)" at bounding box center [387, 174] width 691 height 47
click at [475, 171] on div "AUTOMATIC (1)" at bounding box center [387, 175] width 668 height 22
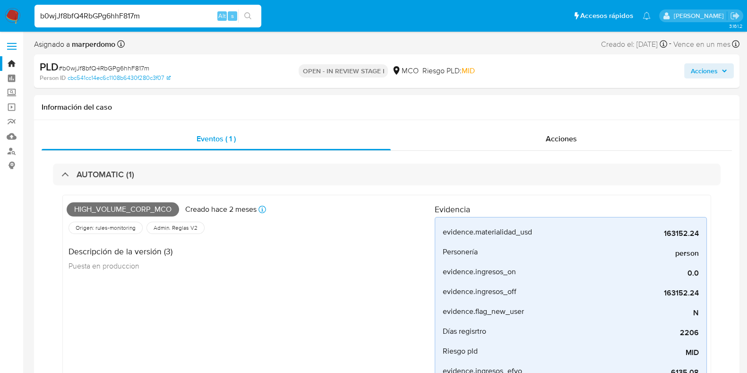
click at [141, 7] on div "b0wjJf8bfQ4RbGPg6hhF817m Alt s" at bounding box center [148, 16] width 227 height 23
click at [127, 17] on input "b0wjJf8bfQ4RbGPg6hhF817m" at bounding box center [148, 16] width 227 height 12
paste input "3DSJNwmRlWinj6lDbeQ8AuUh"
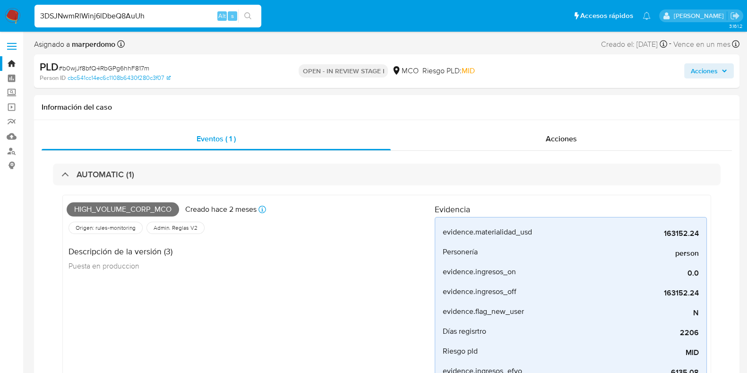
type input "3DSJNwmRlWinj6lDbeQ8AuUh"
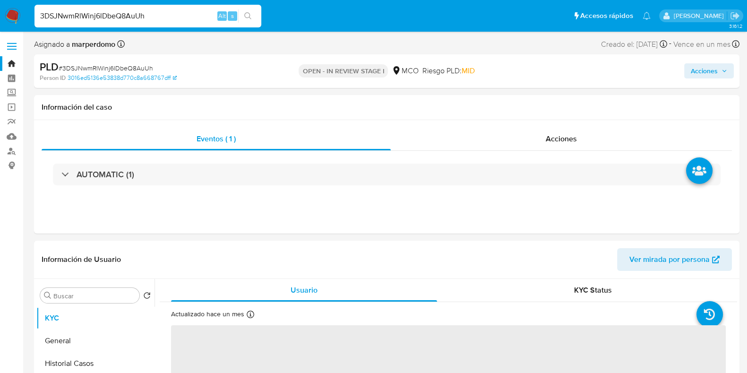
select select "10"
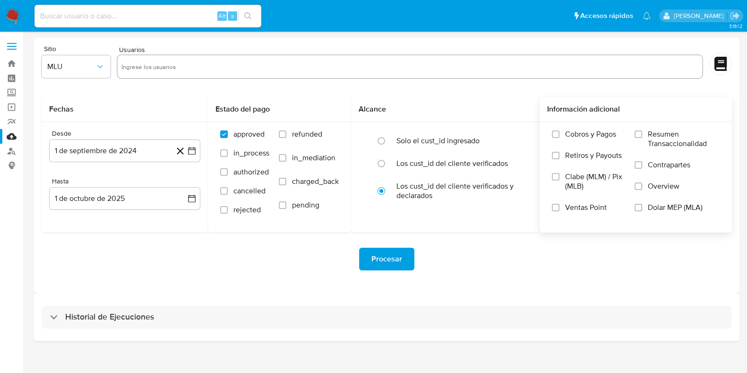
scroll to position [8, 0]
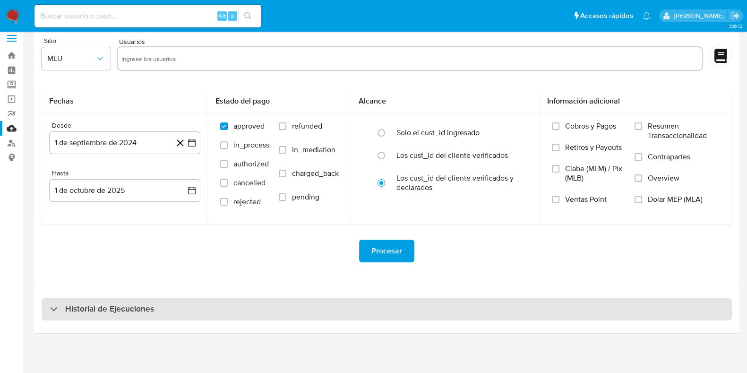
click at [157, 311] on div "Historial de Ejecuciones" at bounding box center [387, 309] width 691 height 23
select select "10"
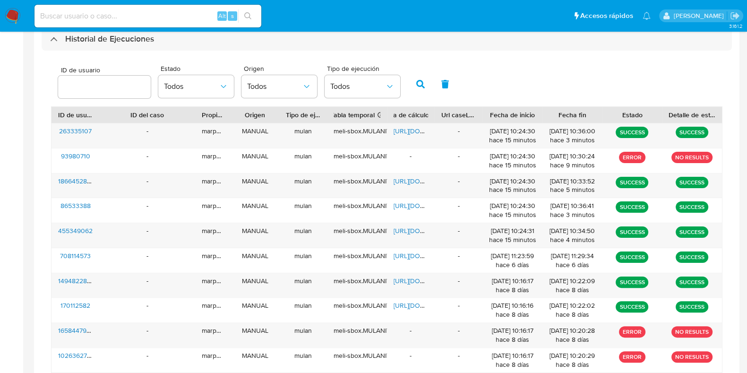
scroll to position [244, 0]
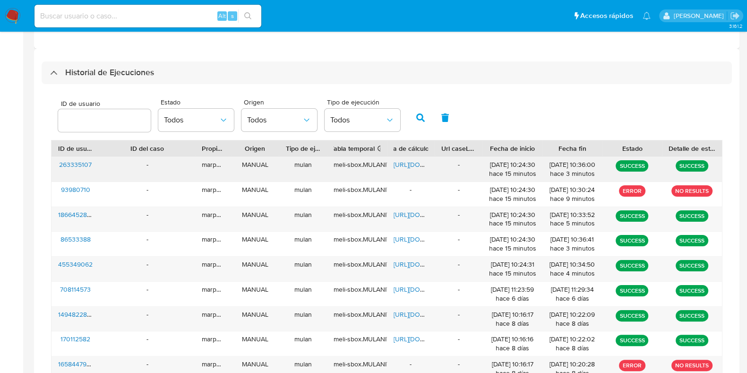
click at [414, 164] on span "https://docs.google.com/spreadsheets/d/1r-OPrwz7t4I6cUuIBXSO4oSFxInMyz7Lxt3HSbq…" at bounding box center [426, 164] width 65 height 9
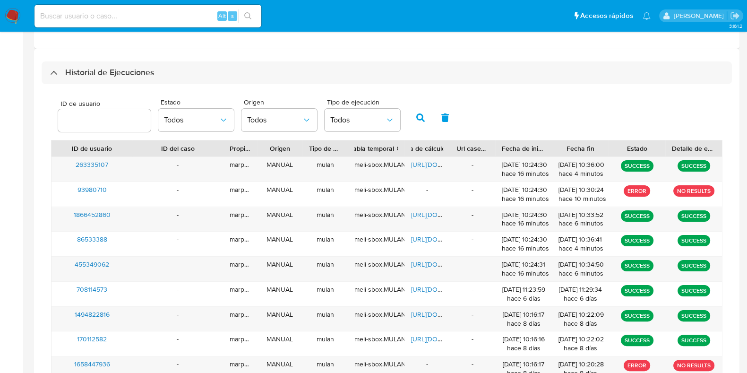
drag, startPoint x: 93, startPoint y: 143, endPoint x: 126, endPoint y: 149, distance: 33.6
click at [126, 149] on div at bounding box center [132, 148] width 17 height 16
drag, startPoint x: 122, startPoint y: 165, endPoint x: 67, endPoint y: 165, distance: 55.3
click at [67, 165] on div "263335107" at bounding box center [92, 169] width 81 height 25
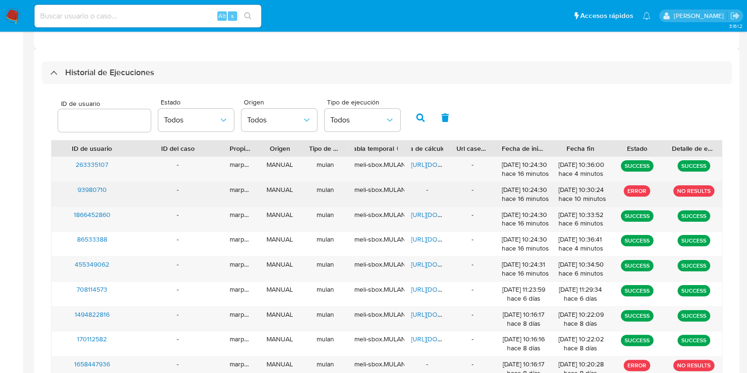
drag, startPoint x: 111, startPoint y: 186, endPoint x: 66, endPoint y: 190, distance: 45.6
click at [66, 190] on div "93980710" at bounding box center [92, 194] width 81 height 25
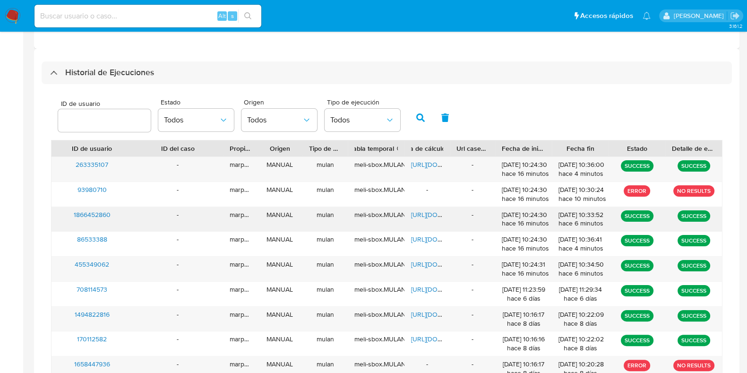
drag, startPoint x: 111, startPoint y: 210, endPoint x: 65, endPoint y: 213, distance: 46.4
click at [65, 213] on div "1866452860" at bounding box center [92, 219] width 81 height 25
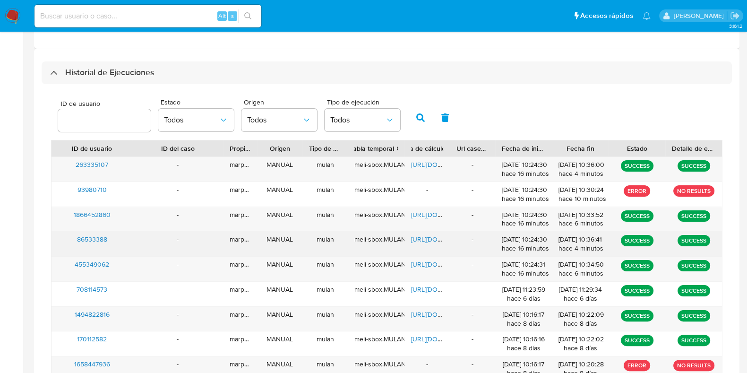
drag, startPoint x: 121, startPoint y: 240, endPoint x: 74, endPoint y: 242, distance: 47.8
click at [74, 242] on div "86533388" at bounding box center [92, 244] width 81 height 25
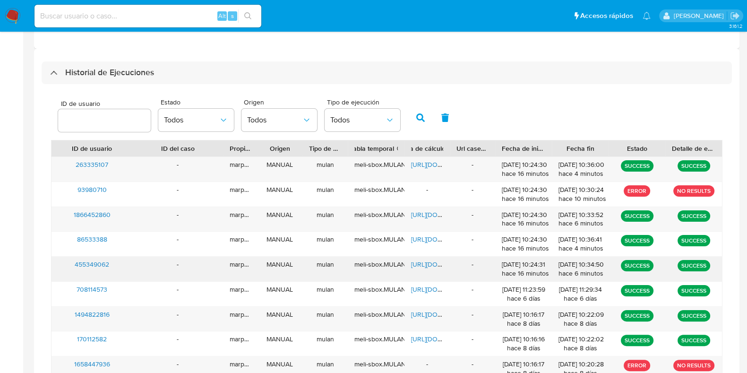
drag, startPoint x: 126, startPoint y: 265, endPoint x: 60, endPoint y: 262, distance: 66.3
click at [64, 265] on div "455349062" at bounding box center [92, 269] width 81 height 25
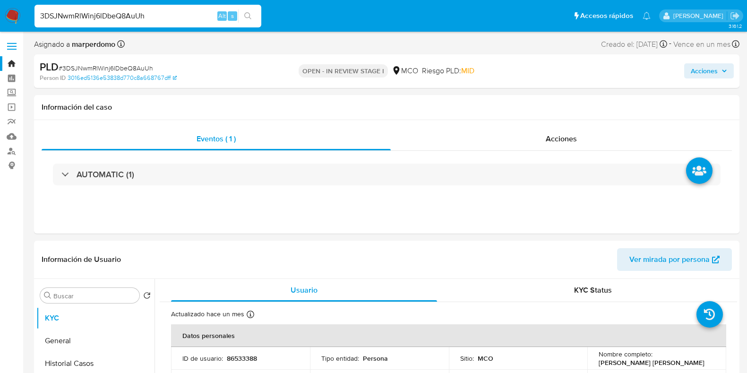
select select "10"
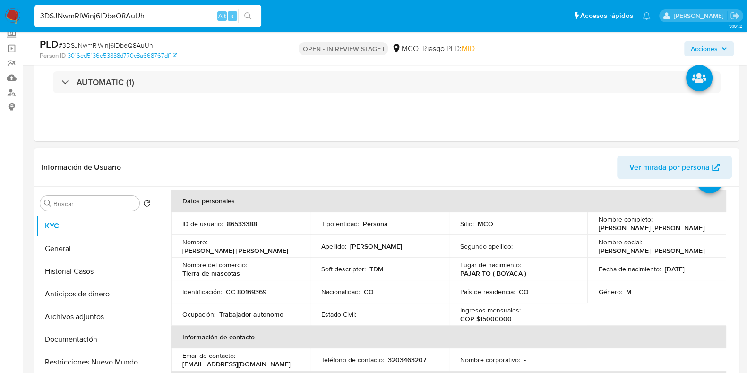
scroll to position [59, 0]
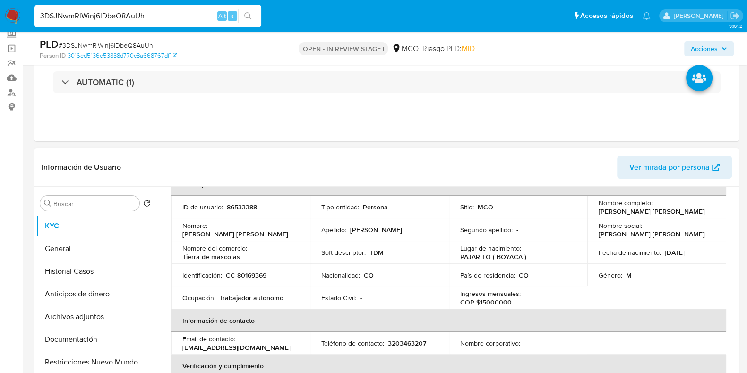
click at [245, 205] on p "86533388" at bounding box center [242, 207] width 30 height 9
copy p "86533388"
click at [231, 164] on header "Información de Usuario Ver mirada por persona" at bounding box center [387, 167] width 691 height 23
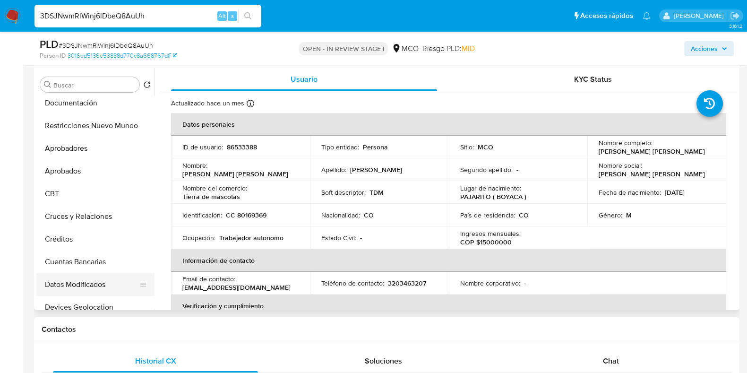
scroll to position [236, 0]
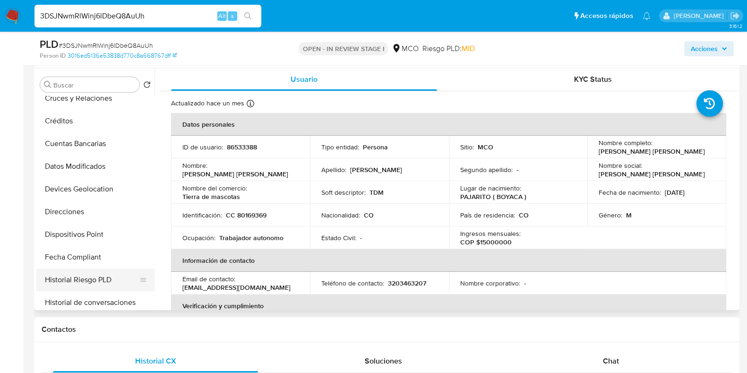
click at [83, 280] on button "Historial Riesgo PLD" at bounding box center [91, 279] width 111 height 23
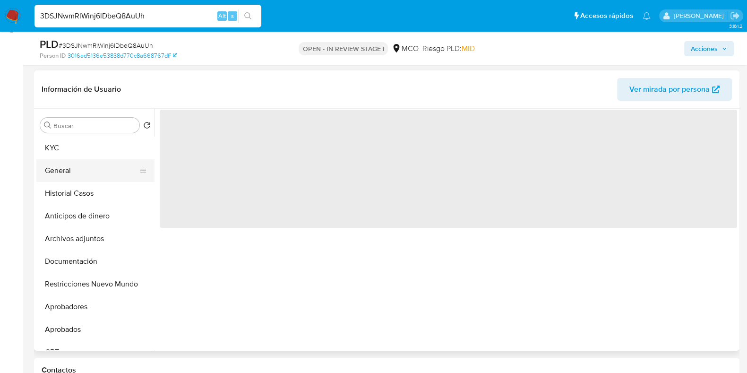
scroll to position [118, 0]
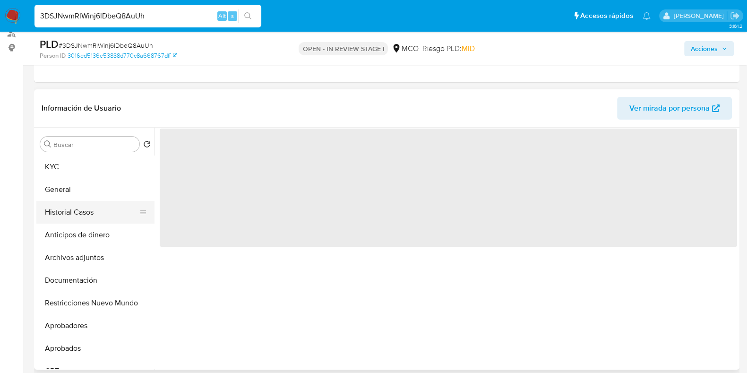
click at [80, 209] on button "Historial Casos" at bounding box center [91, 212] width 111 height 23
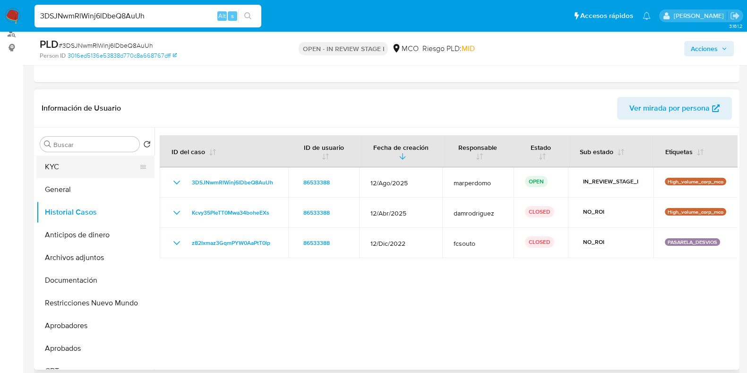
click at [66, 166] on button "KYC" at bounding box center [91, 167] width 111 height 23
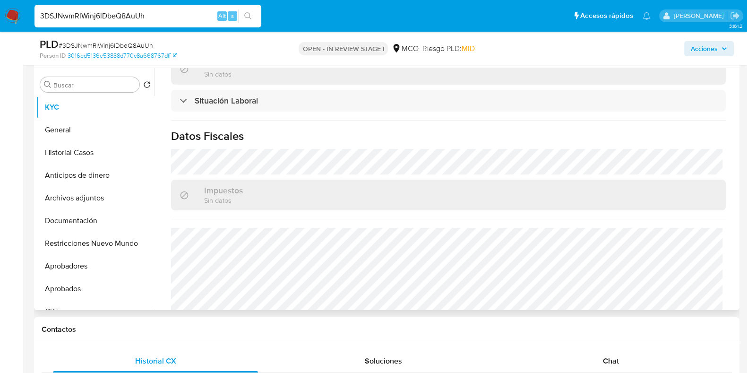
scroll to position [497, 0]
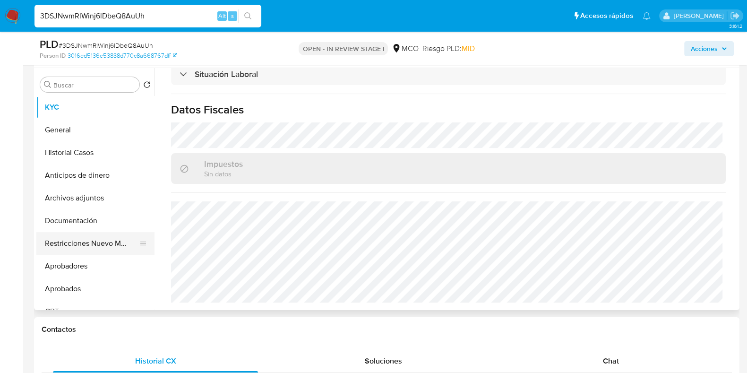
click at [103, 247] on button "Restricciones Nuevo Mundo" at bounding box center [91, 243] width 111 height 23
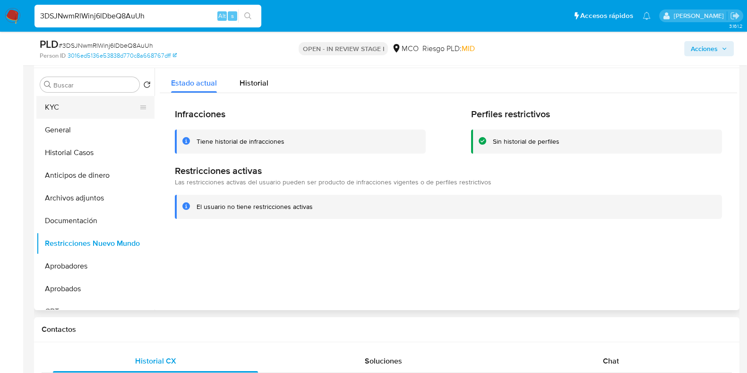
click at [66, 100] on button "KYC" at bounding box center [91, 107] width 111 height 23
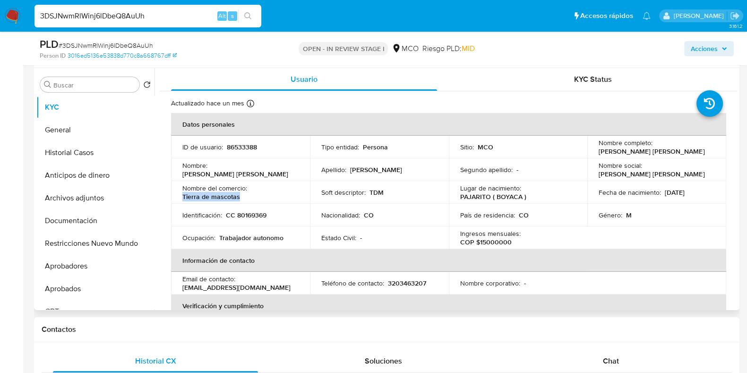
drag, startPoint x: 180, startPoint y: 196, endPoint x: 242, endPoint y: 198, distance: 61.9
click at [242, 198] on td "Nombre del comercio : Tierra de mascotas" at bounding box center [240, 192] width 139 height 23
copy p "Tierra de mascotas"
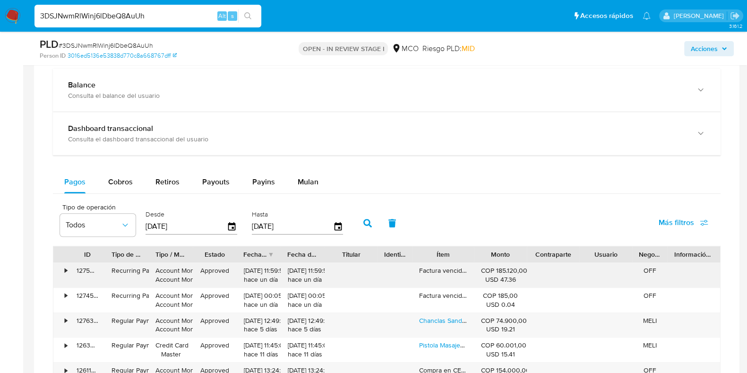
scroll to position [709, 0]
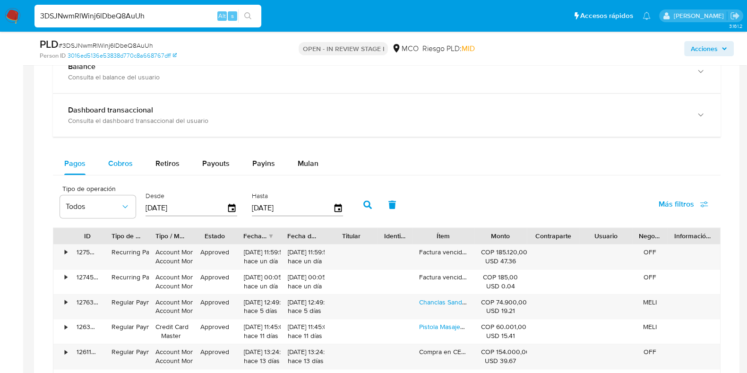
click at [121, 166] on span "Cobros" at bounding box center [120, 163] width 25 height 11
select select "10"
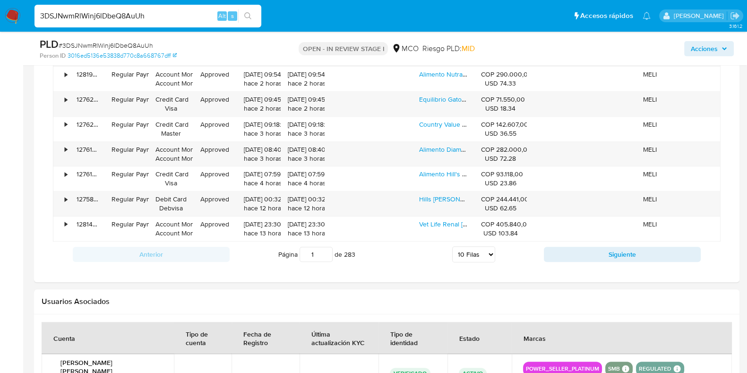
scroll to position [1004, 0]
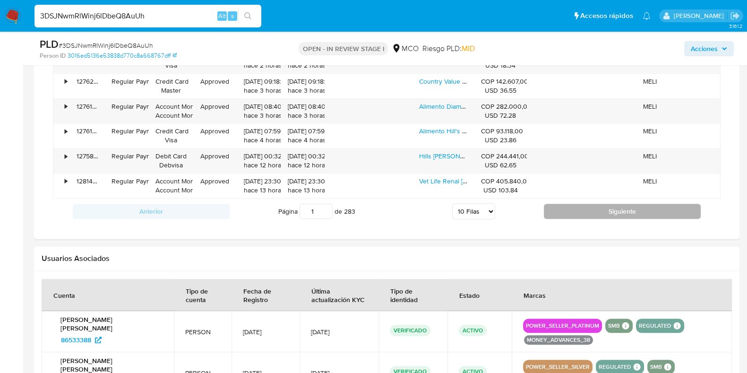
click at [636, 211] on button "Siguiente" at bounding box center [622, 211] width 157 height 15
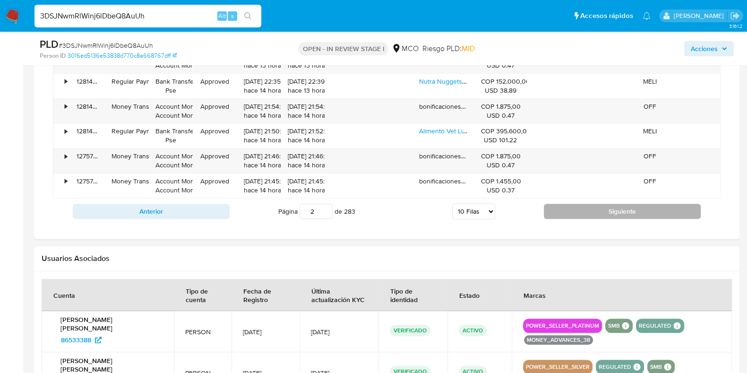
click at [657, 207] on button "Siguiente" at bounding box center [622, 211] width 157 height 15
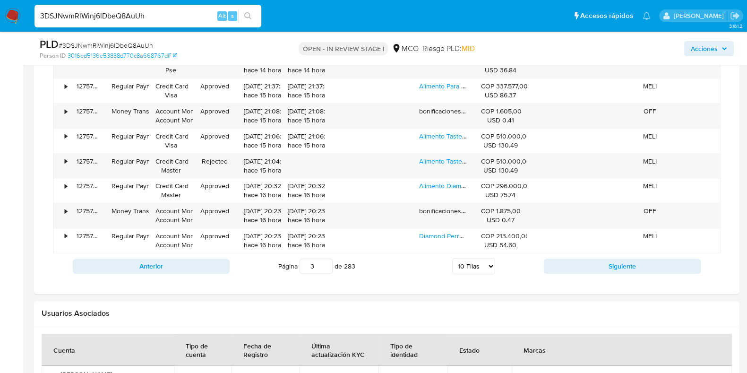
scroll to position [945, 0]
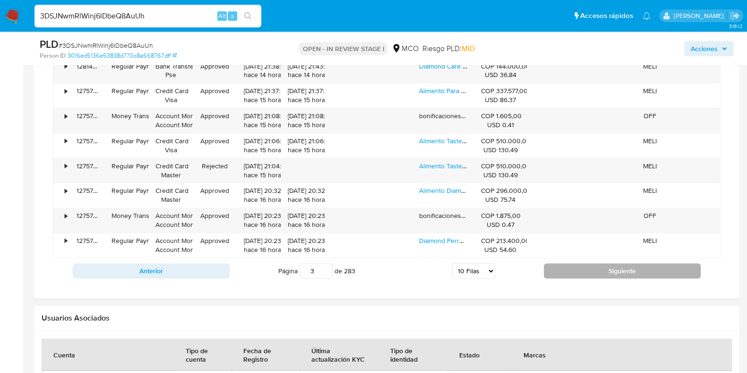
click at [650, 267] on button "Siguiente" at bounding box center [622, 270] width 157 height 15
type input "4"
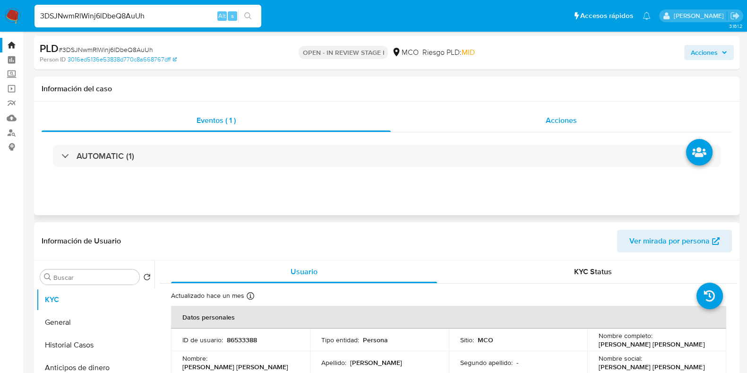
scroll to position [0, 0]
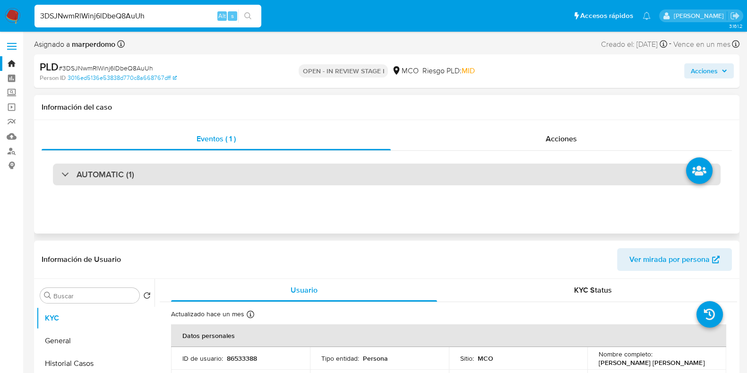
click at [599, 173] on div "AUTOMATIC (1)" at bounding box center [387, 175] width 668 height 22
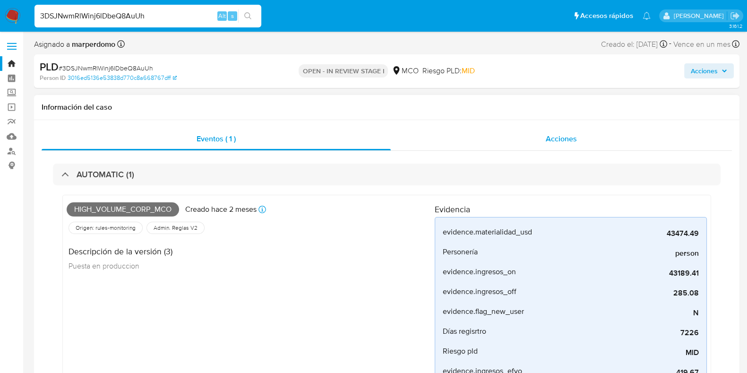
click at [569, 138] on span "Acciones" at bounding box center [561, 138] width 31 height 11
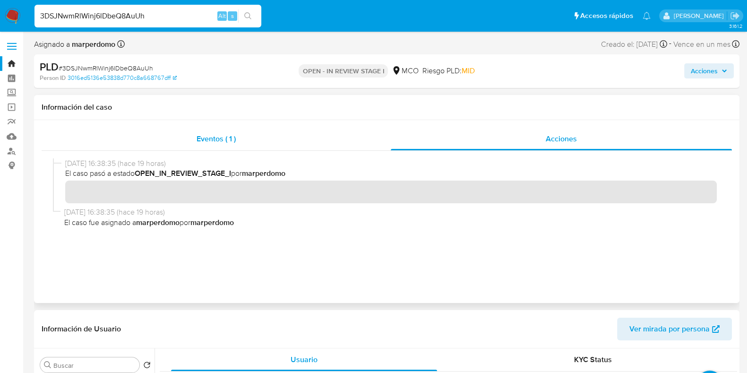
click at [208, 143] on span "Eventos ( 1 )" at bounding box center [216, 138] width 39 height 11
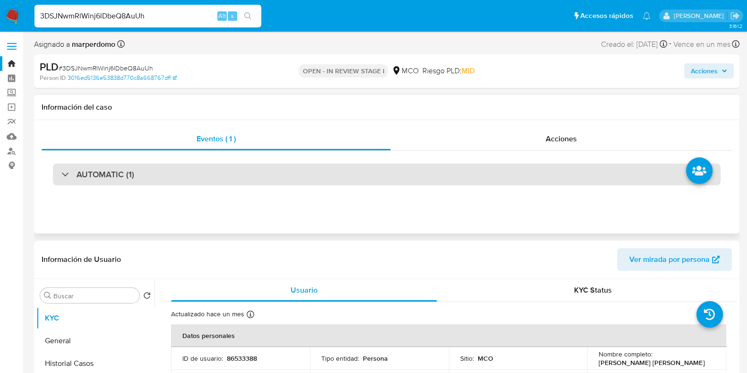
click at [423, 181] on div "AUTOMATIC (1)" at bounding box center [387, 175] width 668 height 22
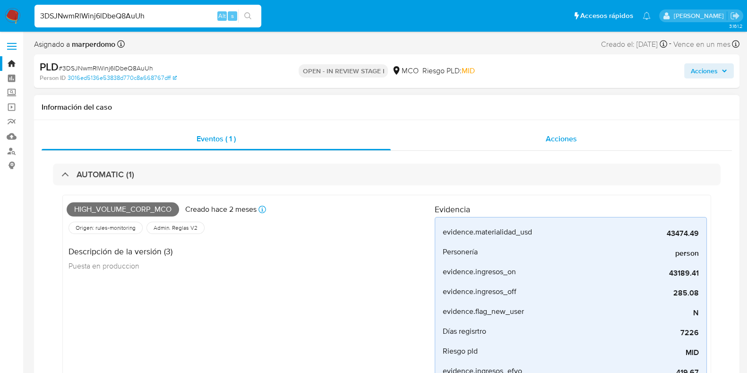
click at [559, 138] on span "Acciones" at bounding box center [561, 138] width 31 height 11
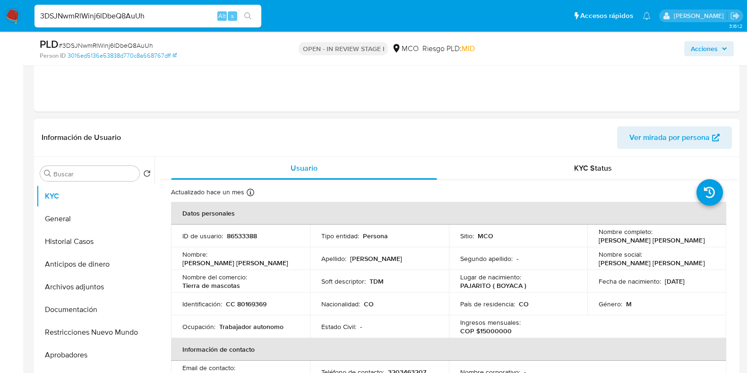
scroll to position [177, 0]
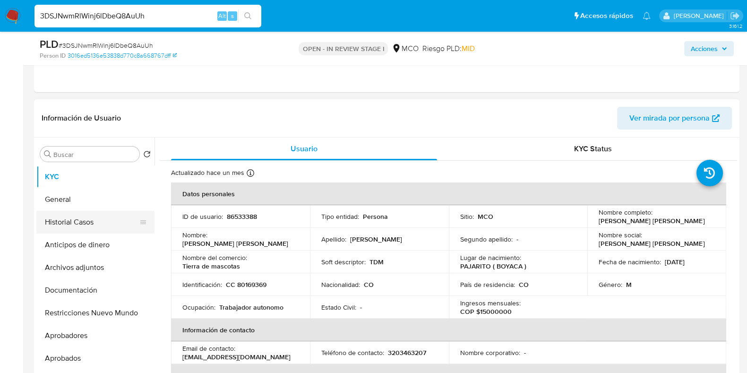
click at [79, 225] on button "Historial Casos" at bounding box center [91, 222] width 111 height 23
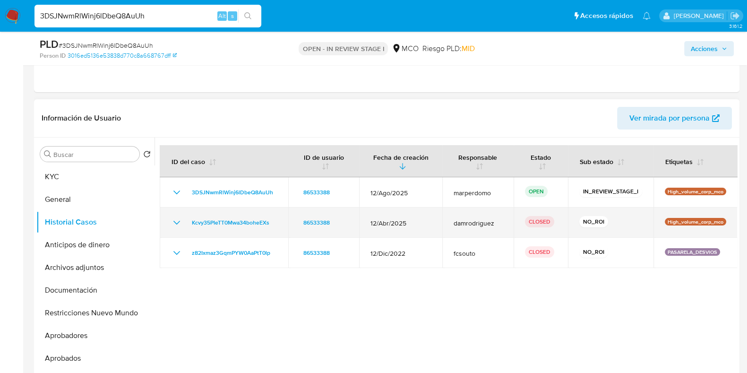
click at [174, 225] on icon "Mostrar/Ocultar" at bounding box center [176, 222] width 11 height 11
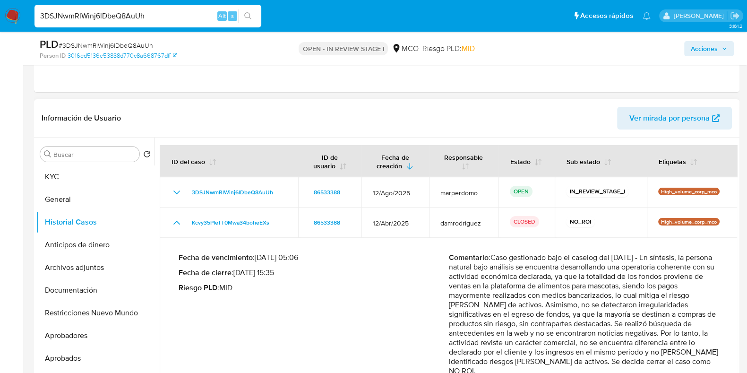
scroll to position [52, 0]
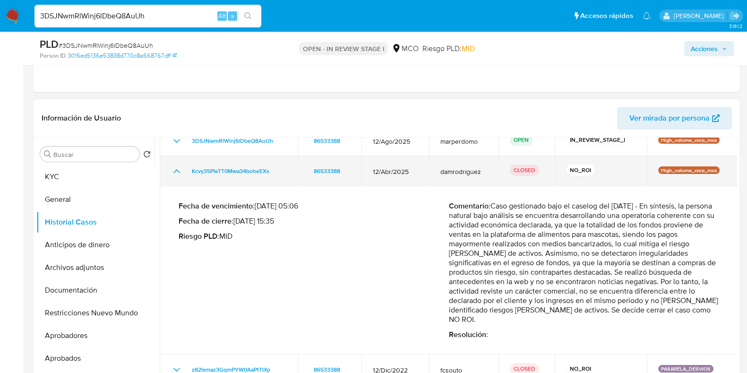
click at [179, 171] on icon "Mostrar/Ocultar" at bounding box center [176, 171] width 7 height 4
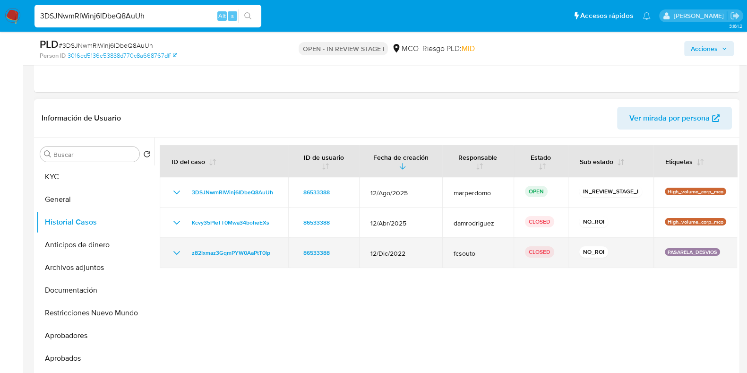
click at [176, 253] on icon "Mostrar/Ocultar" at bounding box center [176, 253] width 7 height 4
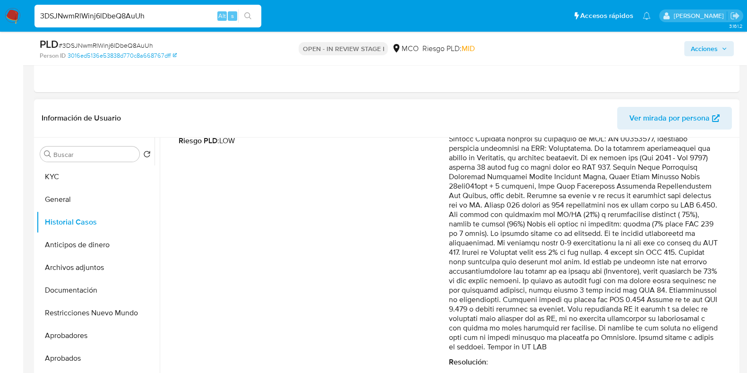
scroll to position [193, 0]
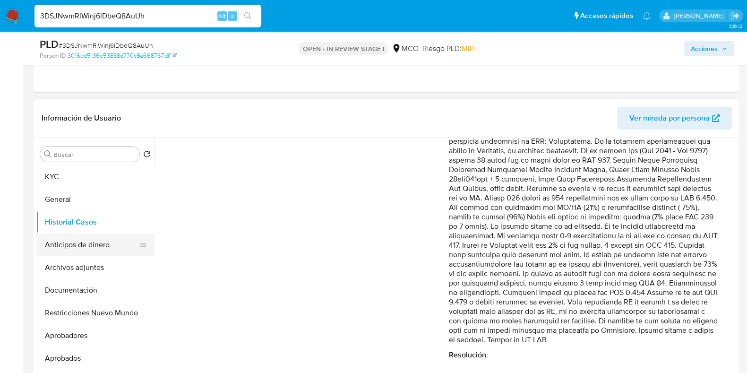
click at [85, 244] on button "Anticipos de dinero" at bounding box center [91, 244] width 111 height 23
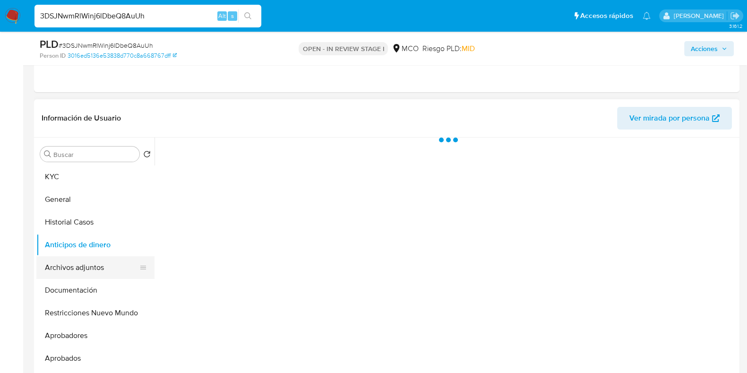
scroll to position [0, 0]
click at [78, 263] on button "Archivos adjuntos" at bounding box center [91, 267] width 111 height 23
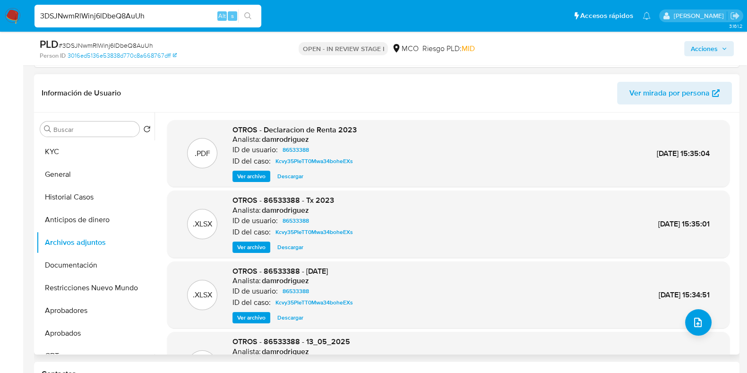
scroll to position [177, 0]
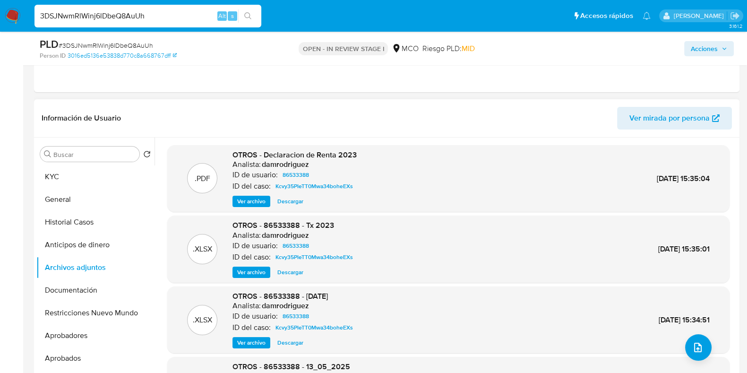
click at [248, 197] on span "Ver archivo" at bounding box center [251, 201] width 28 height 9
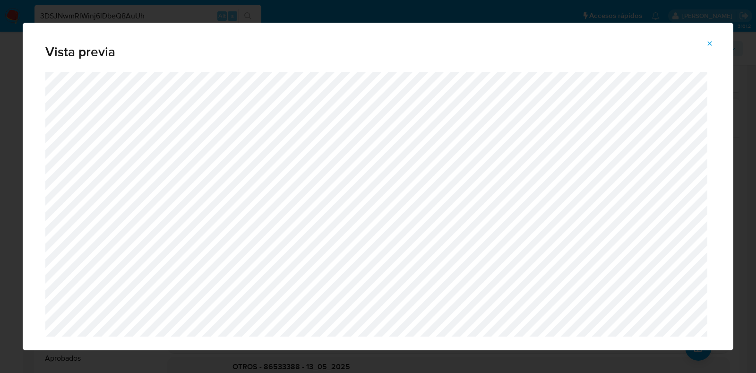
click at [713, 43] on icon "Attachment preview" at bounding box center [710, 44] width 8 height 8
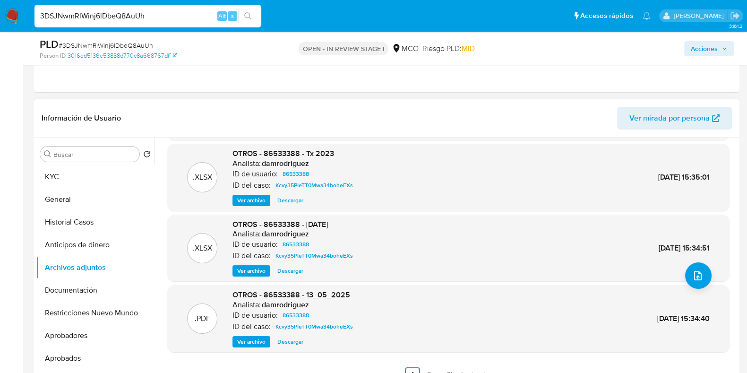
scroll to position [79, 0]
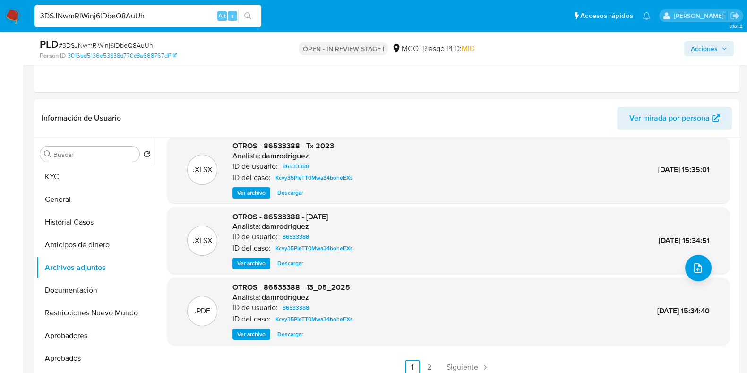
click at [143, 22] on div "3DSJNwmRlWinj6lDbeQ8AuUh Alt s" at bounding box center [148, 16] width 227 height 23
click at [137, 17] on input "3DSJNwmRlWinj6lDbeQ8AuUh" at bounding box center [148, 16] width 227 height 12
paste input "guf25tvhKojp2FPzMu8O6WCf"
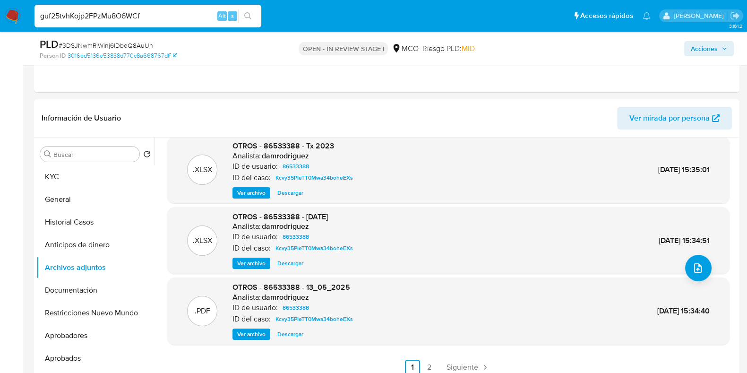
type input "guf25tvhKojp2FPzMu8O6WCf"
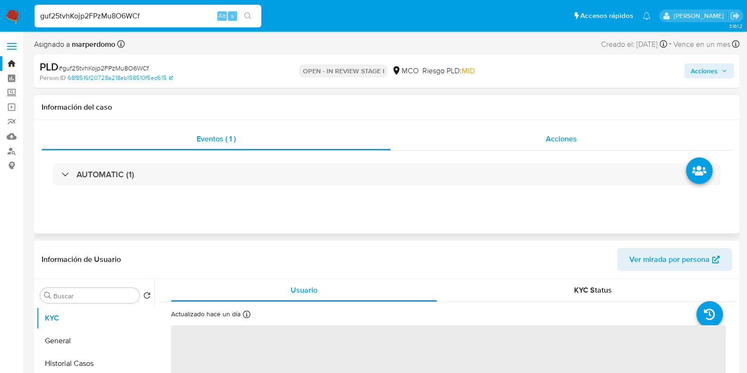
select select "10"
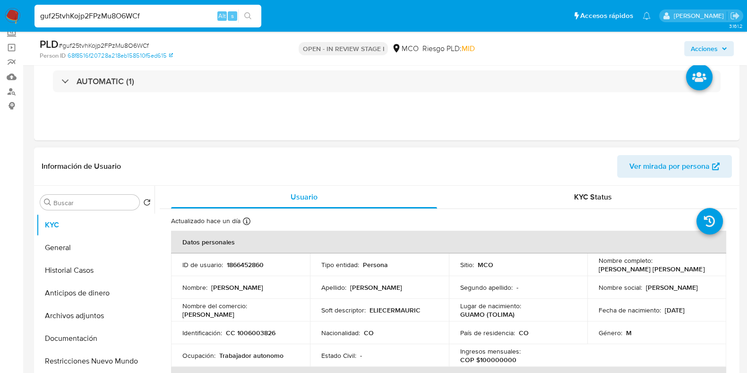
scroll to position [177, 0]
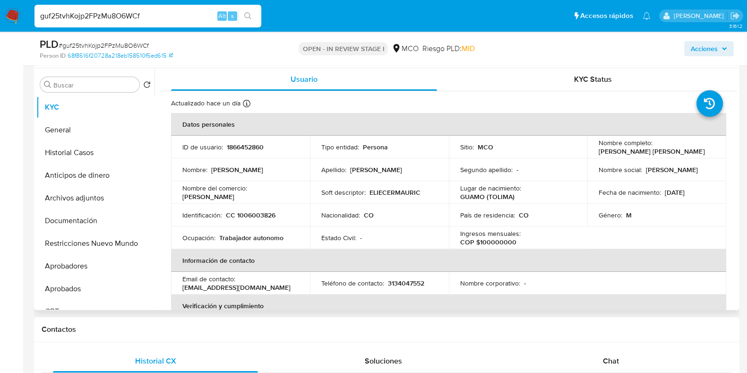
click at [247, 152] on td "ID de usuario : 1866452860" at bounding box center [240, 147] width 139 height 23
click at [249, 147] on p "1866452860" at bounding box center [245, 147] width 37 height 9
copy p "1866452860"
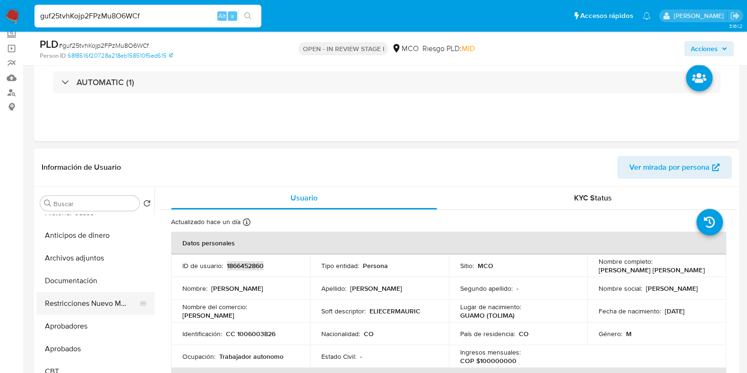
scroll to position [0, 0]
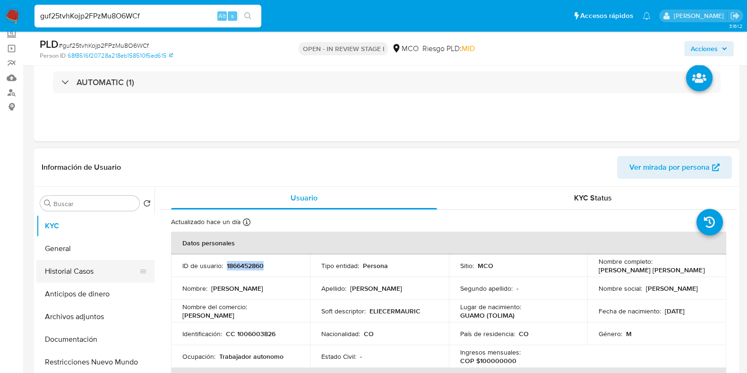
click at [82, 272] on button "Historial Casos" at bounding box center [91, 271] width 111 height 23
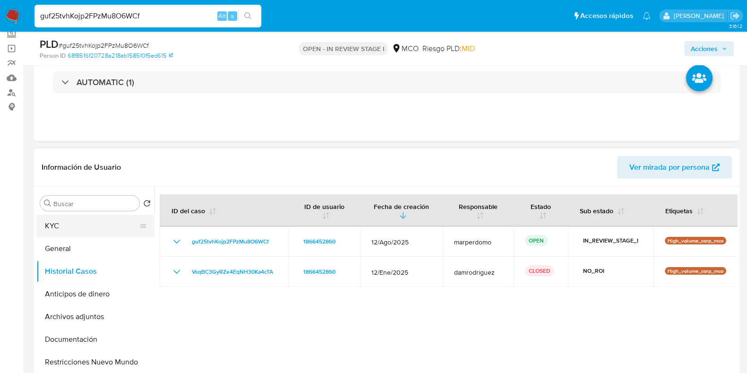
click at [83, 228] on button "KYC" at bounding box center [91, 226] width 111 height 23
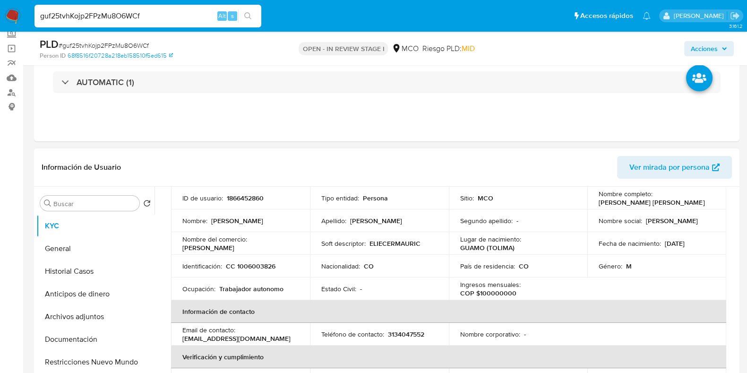
scroll to position [59, 0]
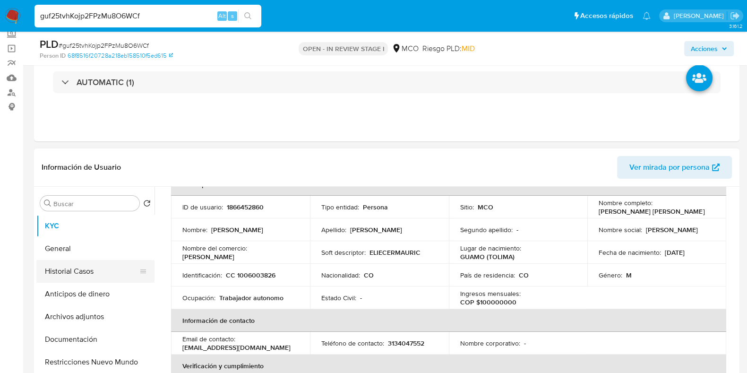
click at [71, 277] on button "Historial Casos" at bounding box center [91, 271] width 111 height 23
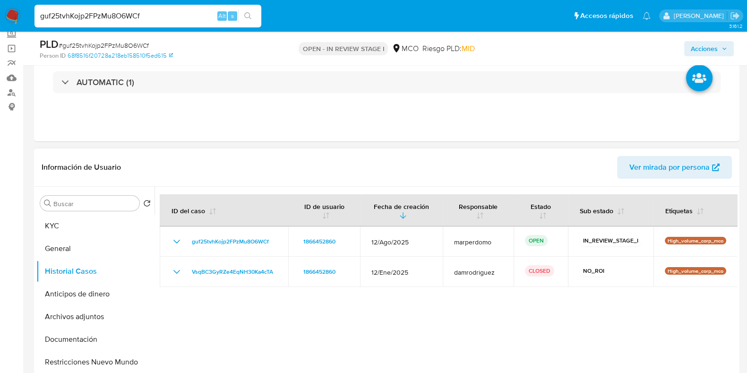
click at [66, 213] on div "Buscar Volver al orden por defecto KYC General Historial Casos Anticipos de din…" at bounding box center [95, 308] width 118 height 241
click at [67, 218] on button "KYC" at bounding box center [91, 226] width 111 height 23
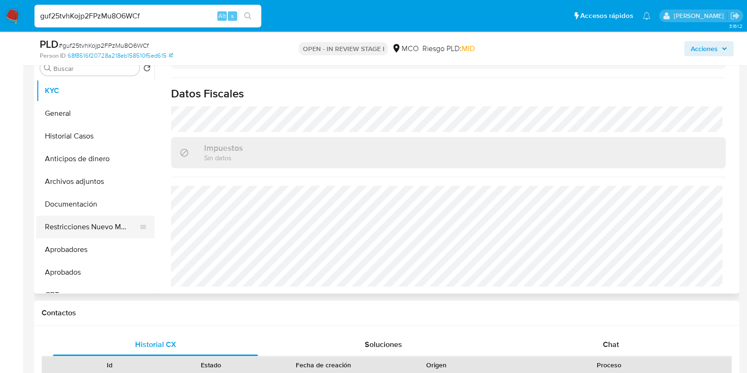
scroll to position [177, 0]
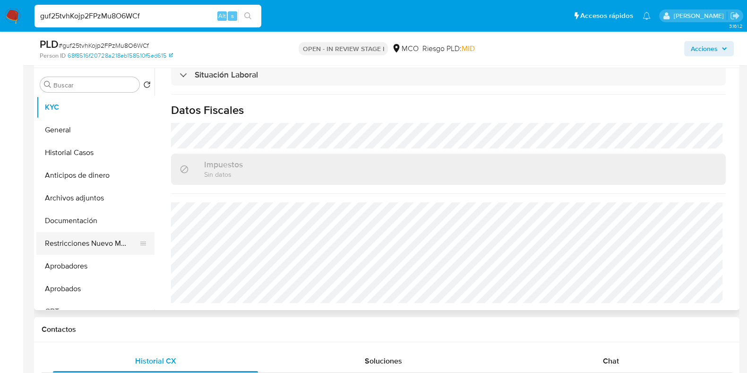
click at [88, 235] on button "Restricciones Nuevo Mundo" at bounding box center [91, 243] width 111 height 23
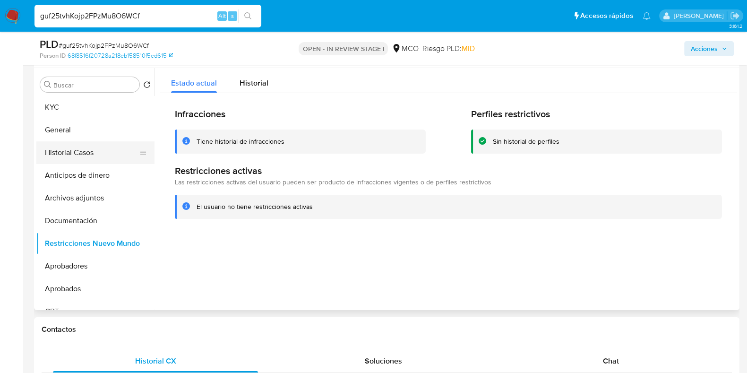
click at [73, 155] on button "Historial Casos" at bounding box center [91, 152] width 111 height 23
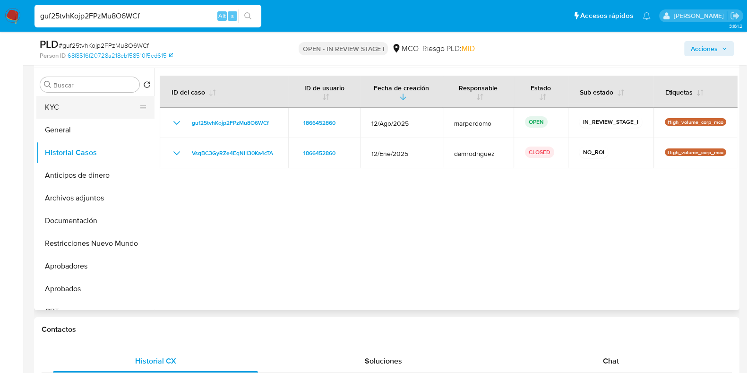
click at [82, 102] on button "KYC" at bounding box center [91, 107] width 111 height 23
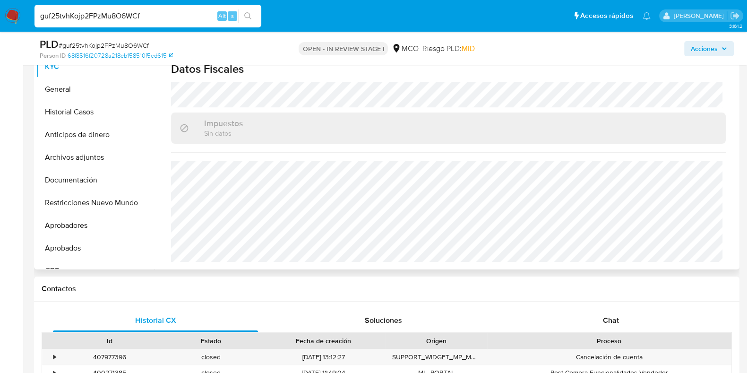
scroll to position [236, 0]
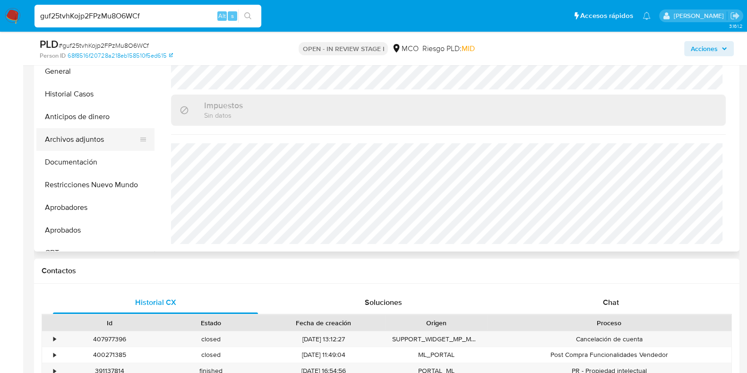
click at [88, 133] on button "Archivos adjuntos" at bounding box center [91, 139] width 111 height 23
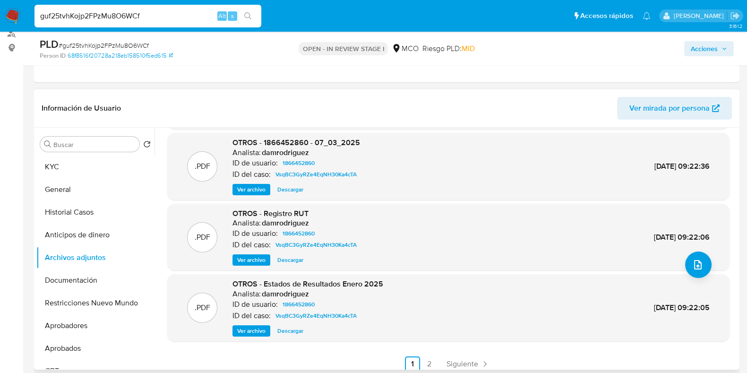
scroll to position [79, 0]
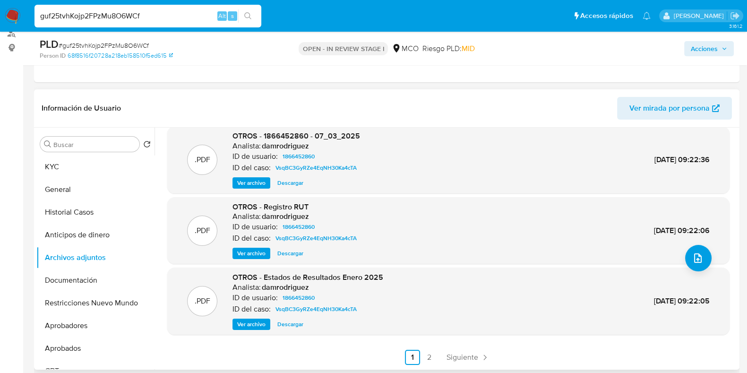
click at [256, 321] on span "Ver archivo" at bounding box center [251, 324] width 28 height 9
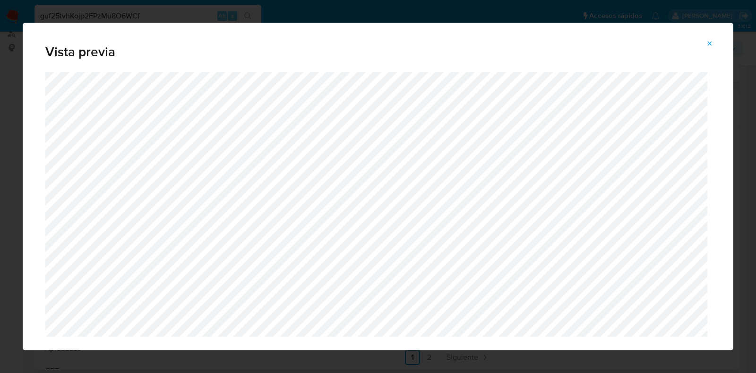
click at [713, 45] on icon "Attachment preview" at bounding box center [710, 44] width 8 height 8
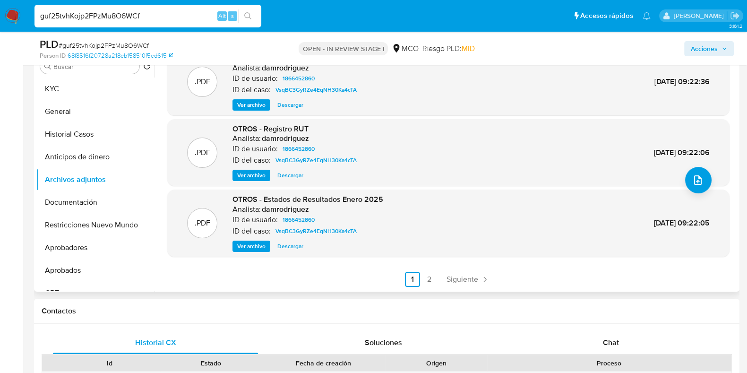
scroll to position [177, 0]
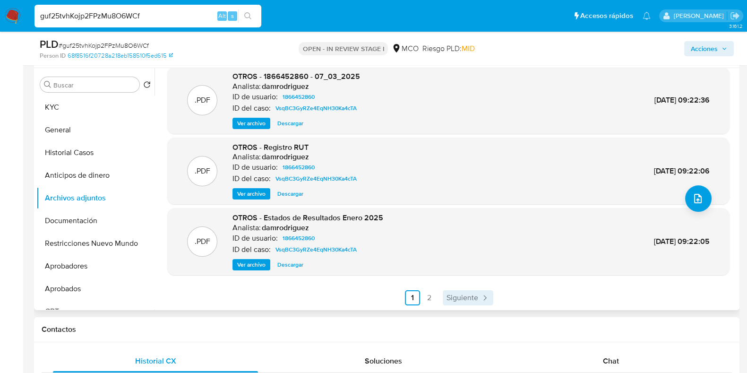
click at [451, 296] on span "Siguiente" at bounding box center [463, 298] width 32 height 8
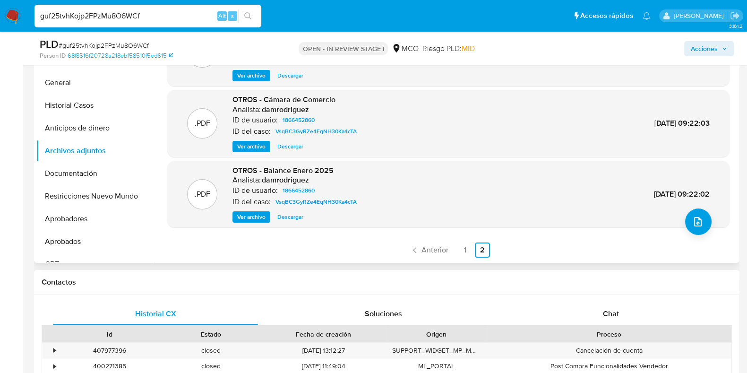
scroll to position [236, 0]
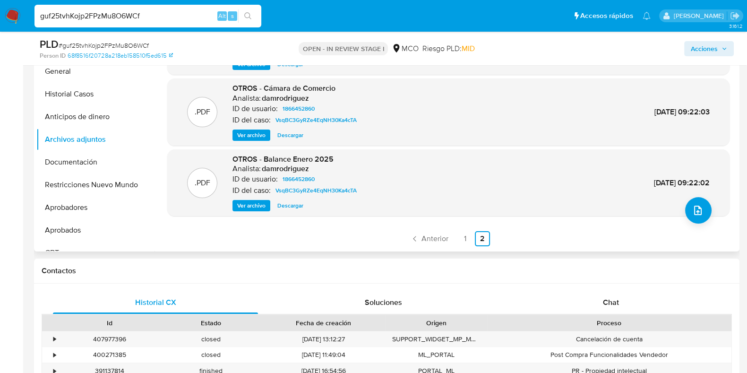
click at [252, 202] on span "Ver archivo" at bounding box center [251, 205] width 28 height 9
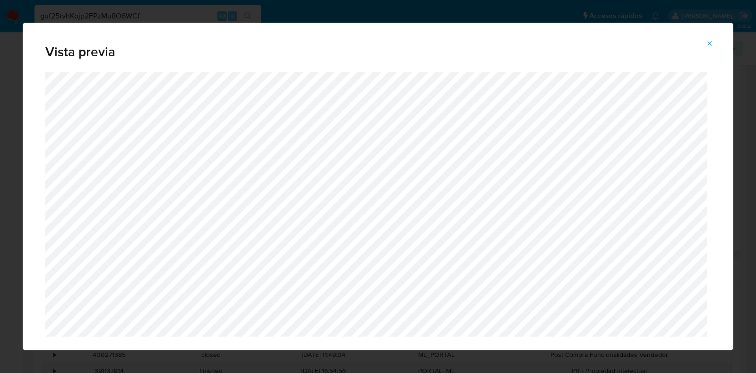
click at [712, 45] on icon "Attachment preview" at bounding box center [710, 44] width 8 height 8
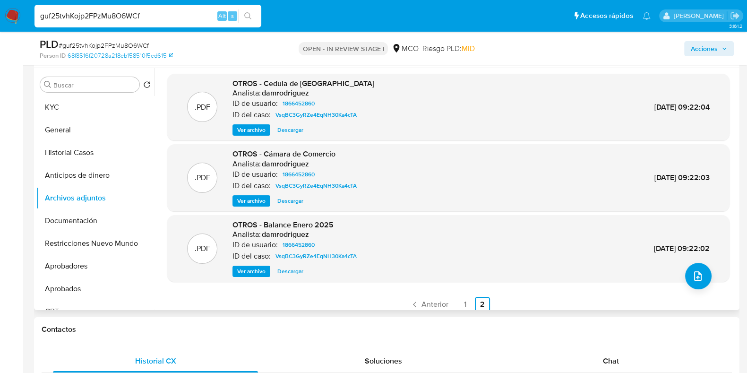
scroll to position [0, 0]
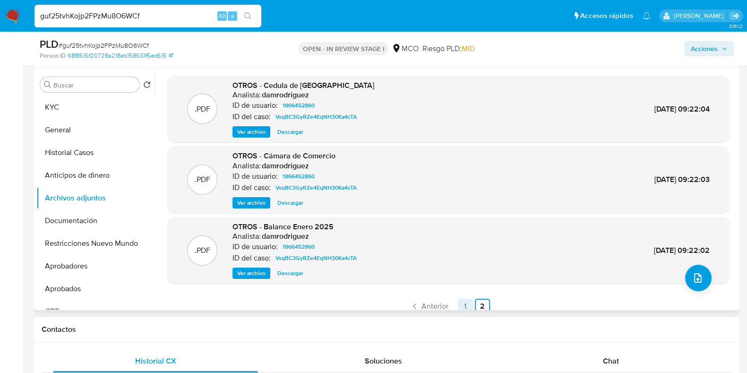
click at [461, 307] on link "1" at bounding box center [465, 306] width 15 height 15
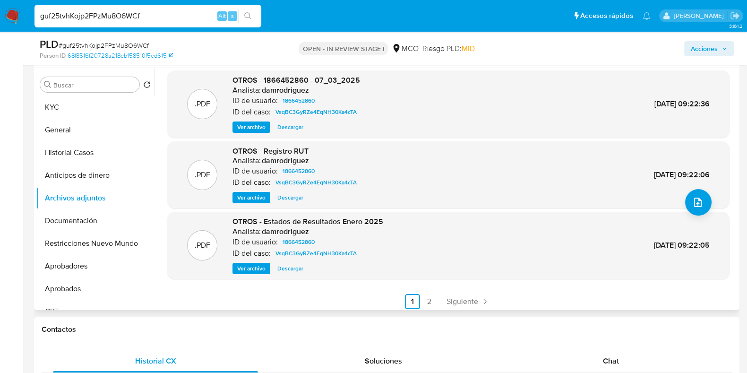
scroll to position [79, 0]
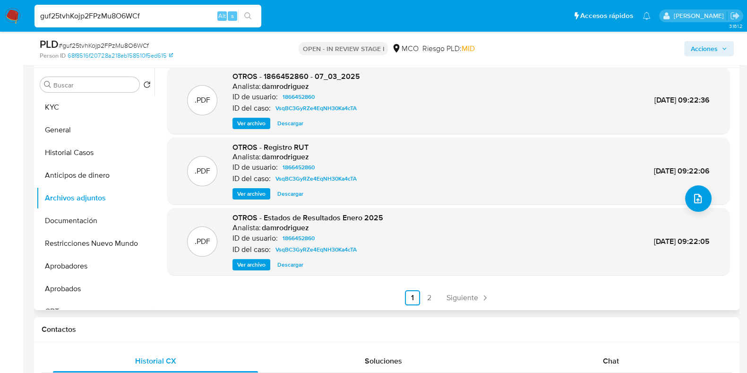
click at [257, 266] on span "Ver archivo" at bounding box center [251, 264] width 28 height 9
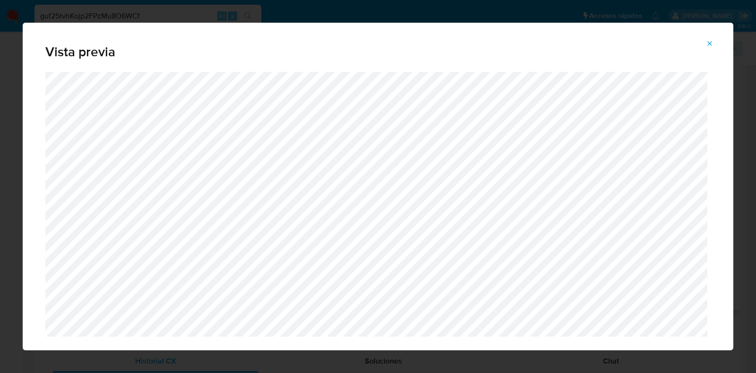
click at [707, 41] on icon "Attachment preview" at bounding box center [710, 44] width 8 height 8
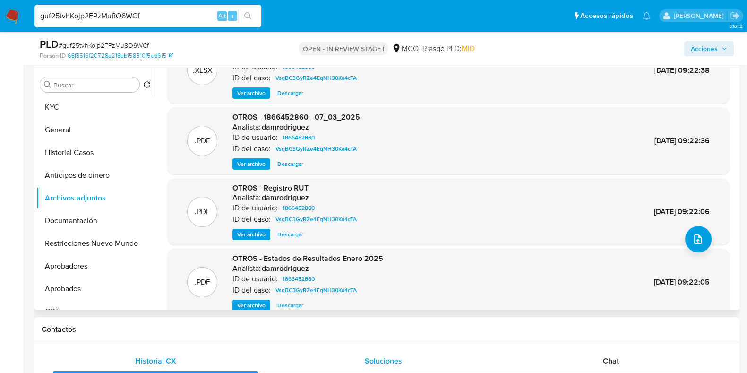
scroll to position [20, 0]
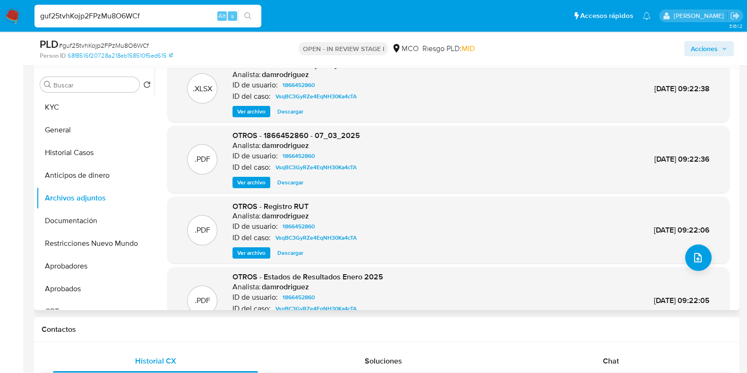
click at [267, 249] on button "Ver archivo" at bounding box center [252, 252] width 38 height 11
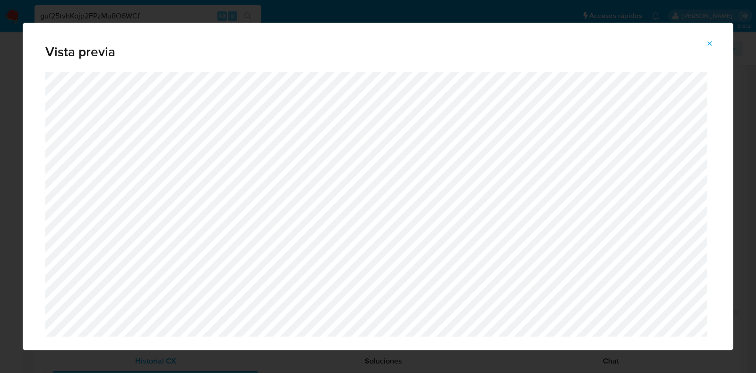
click at [708, 46] on icon "Attachment preview" at bounding box center [710, 44] width 8 height 8
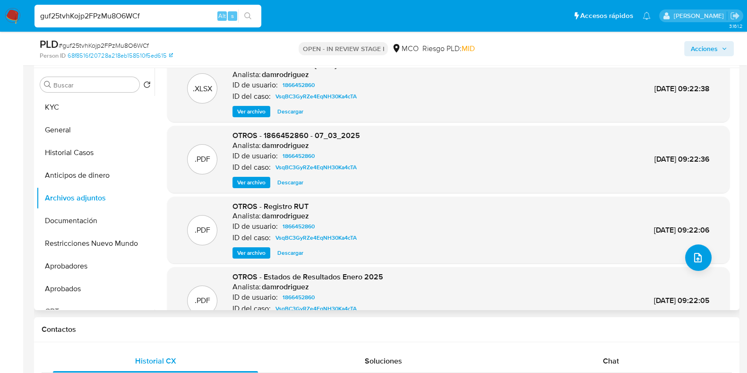
scroll to position [0, 0]
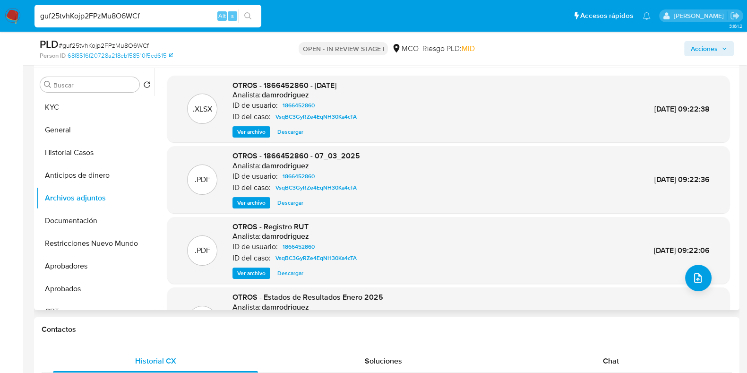
click at [251, 202] on span "Ver archivo" at bounding box center [251, 202] width 28 height 9
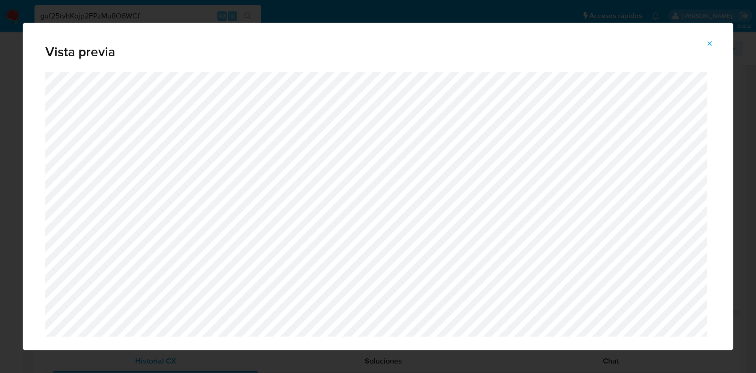
click at [714, 43] on button "Attachment preview" at bounding box center [710, 43] width 21 height 15
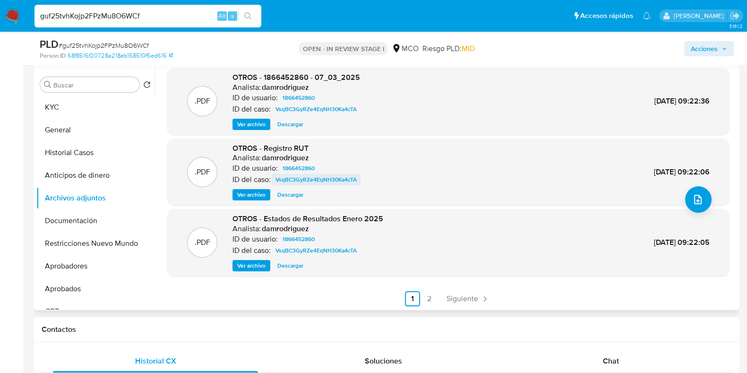
scroll to position [79, 0]
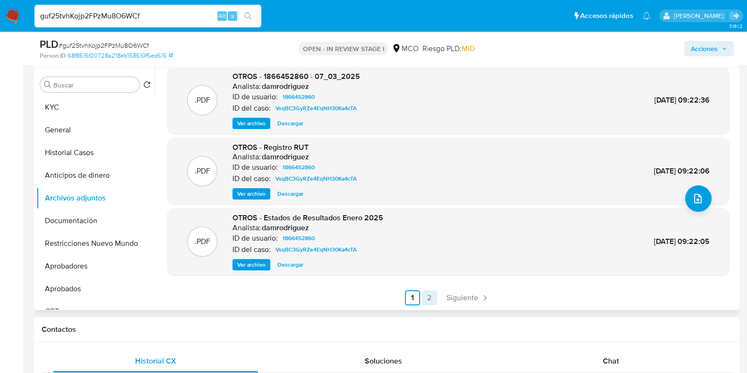
click at [430, 297] on link "2" at bounding box center [429, 297] width 15 height 15
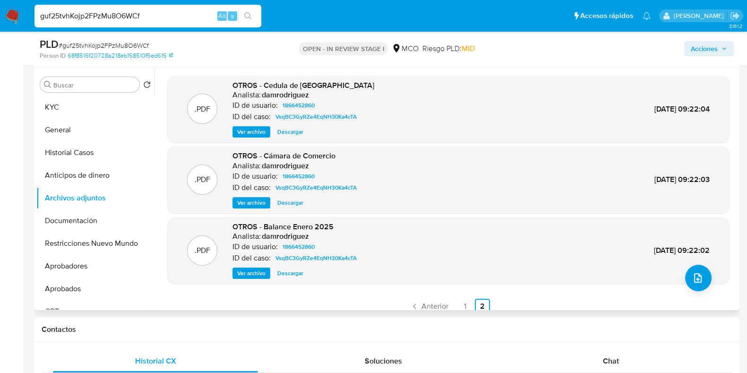
click at [249, 270] on span "Ver archivo" at bounding box center [251, 272] width 28 height 9
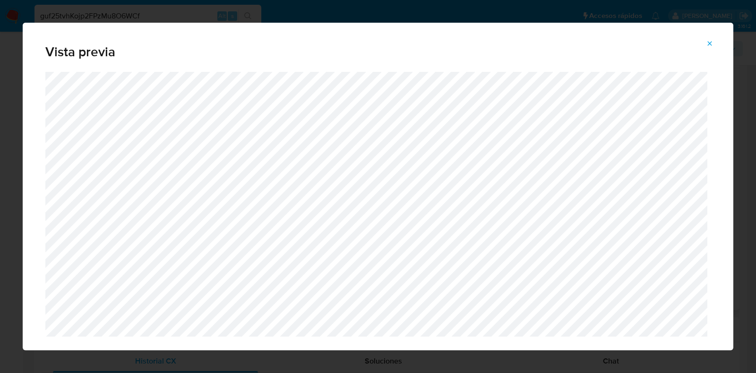
click at [712, 43] on icon "Attachment preview" at bounding box center [710, 44] width 8 height 8
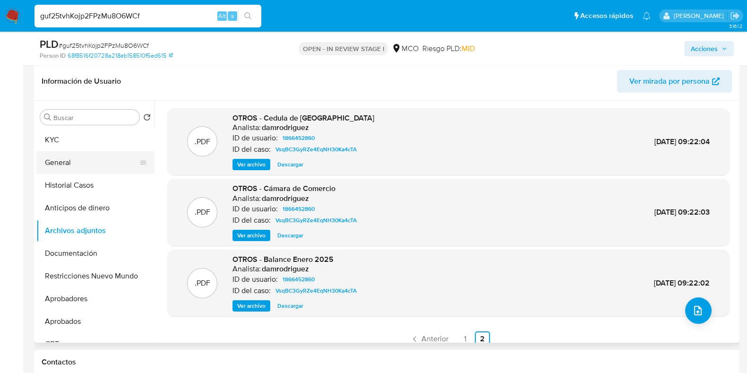
scroll to position [118, 0]
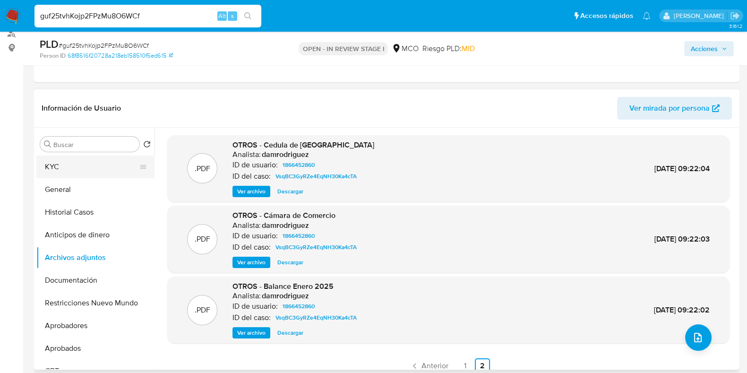
click at [69, 173] on button "KYC" at bounding box center [91, 167] width 111 height 23
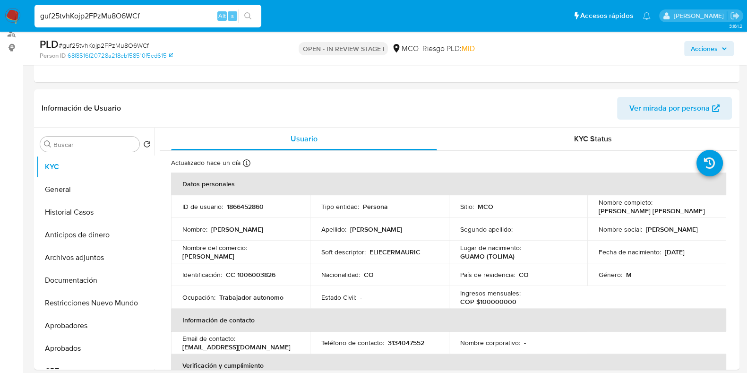
click at [252, 204] on p "1866452860" at bounding box center [245, 206] width 37 height 9
copy p "1866452860"
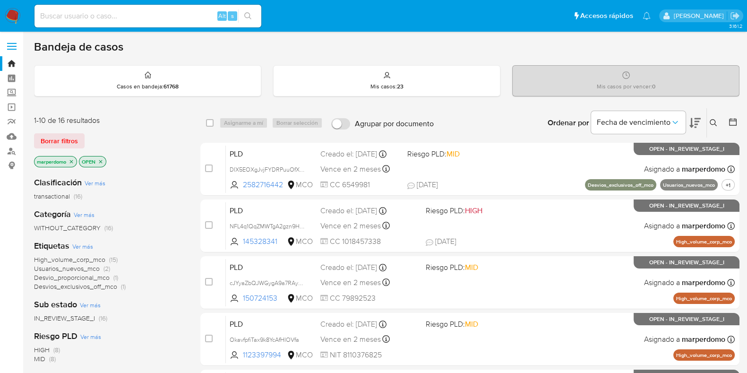
click at [714, 119] on icon at bounding box center [713, 122] width 7 height 7
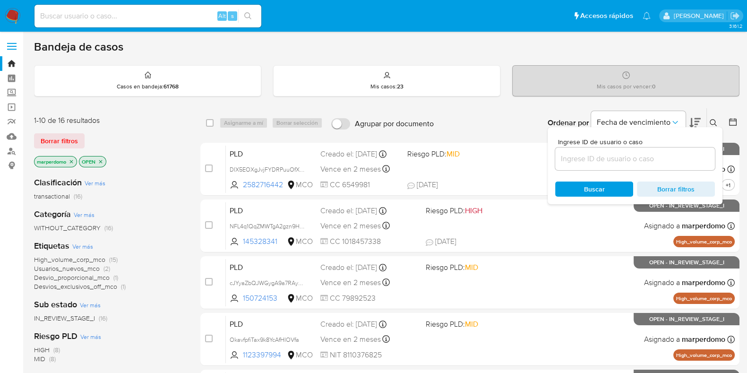
click at [69, 162] on icon "close-filter" at bounding box center [72, 162] width 6 height 6
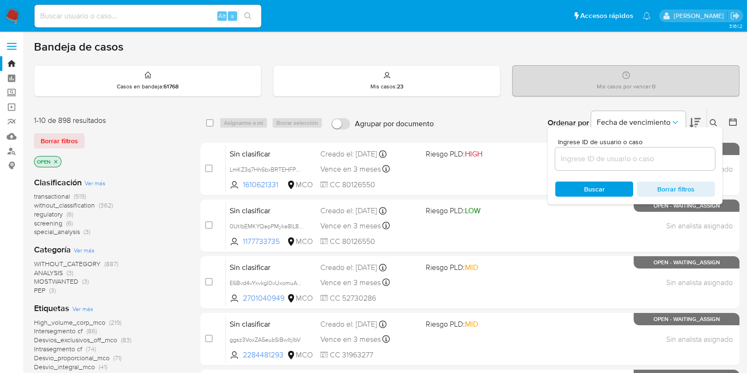
click at [51, 160] on p "OPEN" at bounding box center [48, 161] width 26 height 10
click at [57, 160] on icon "close-filter" at bounding box center [56, 162] width 6 height 6
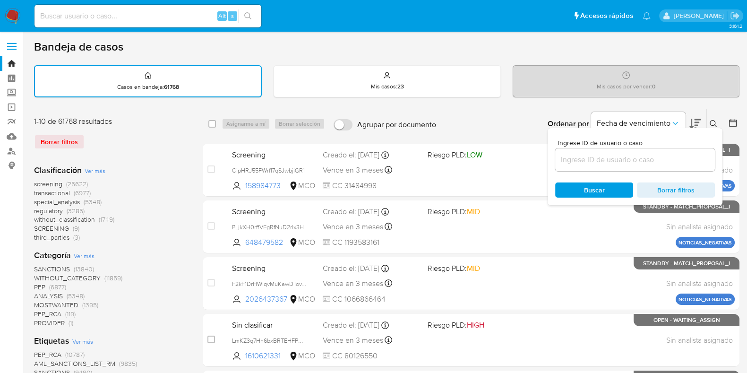
drag, startPoint x: 638, startPoint y: 151, endPoint x: 621, endPoint y: 158, distance: 18.6
click at [626, 157] on div at bounding box center [635, 159] width 160 height 23
click at [620, 158] on input at bounding box center [635, 160] width 160 height 12
paste input "s9mC5hDr9BZ7kdV0BQaRAd2D"
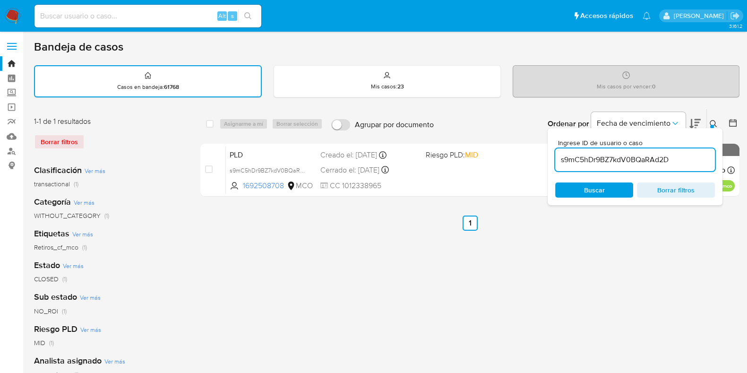
click at [587, 160] on input "s9mC5hDr9BZ7kdV0BQaRAd2D" at bounding box center [635, 160] width 160 height 12
paste input "cGfZZ8LfSUDVs30SM66Nsgao"
type input "cGfZZ8LfSUDVs30SM66Nsgao"
